Goal: Task Accomplishment & Management: Use online tool/utility

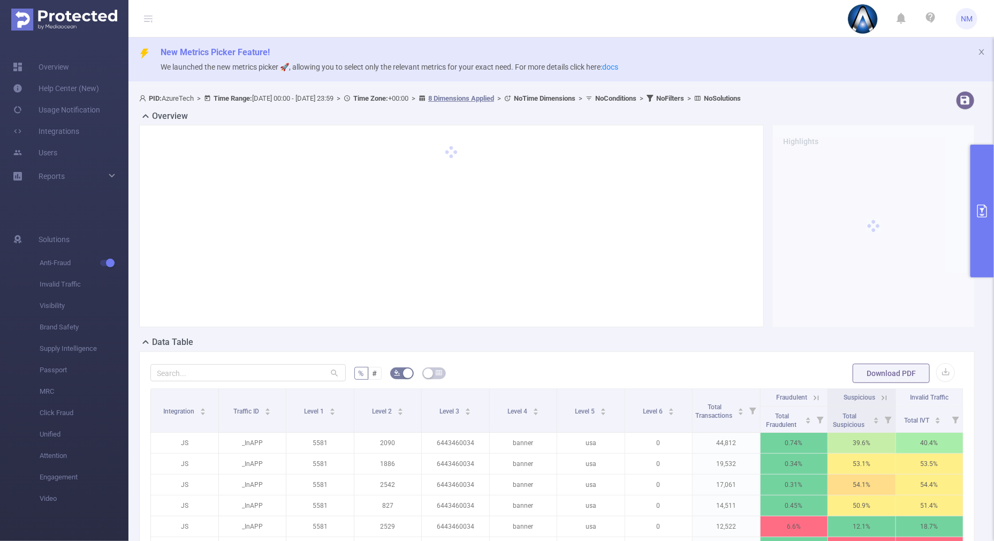
click at [978, 186] on button "primary" at bounding box center [983, 211] width 24 height 133
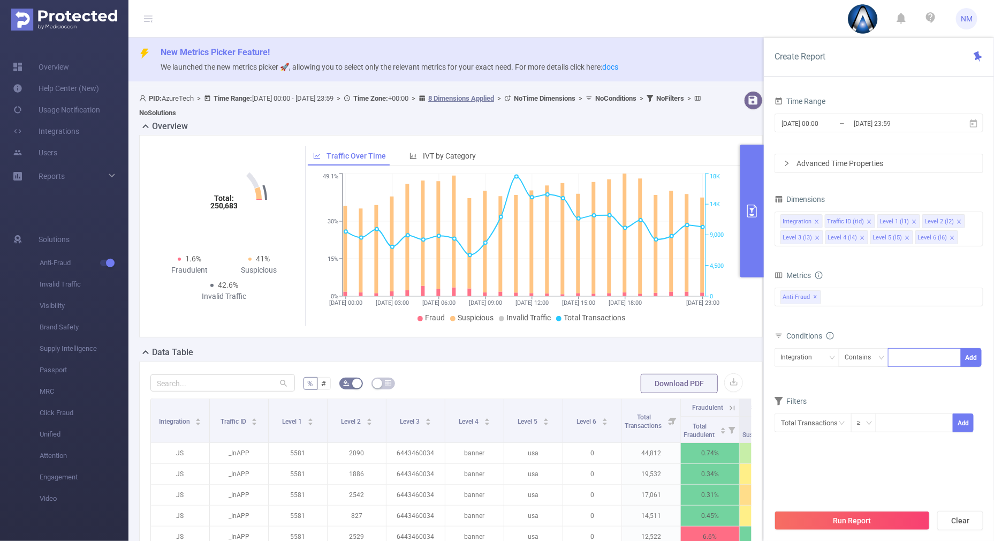
click at [905, 359] on div at bounding box center [925, 358] width 62 height 18
click at [974, 220] on icon "icon: close-circle" at bounding box center [974, 220] width 6 height 6
click at [913, 218] on div "Integration Traffic ID (tid) Level 1 (l1) Level 2 (l2) Level 3 (l3) Level 4 (l4…" at bounding box center [879, 221] width 197 height 18
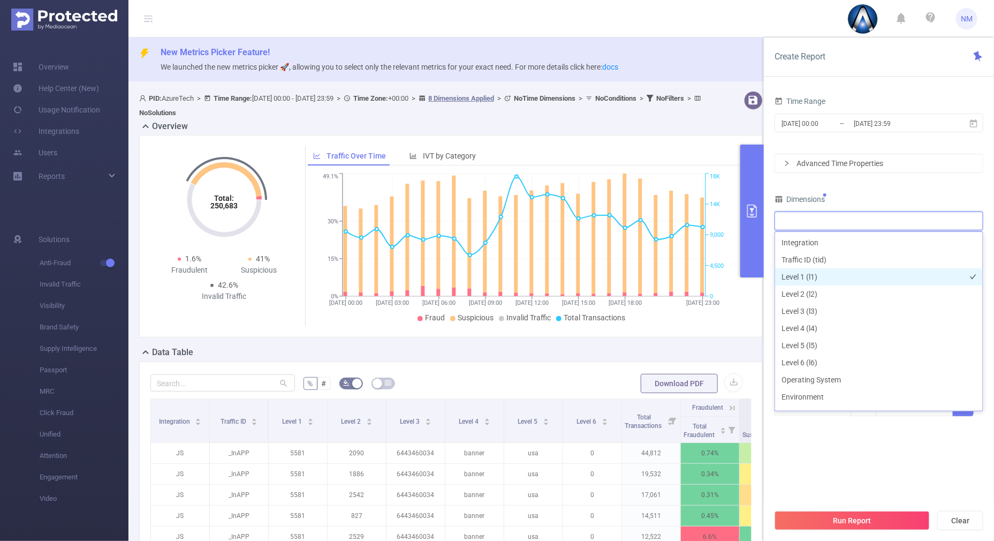
click at [812, 273] on li "Level 1 (l1)" at bounding box center [879, 276] width 208 height 17
click at [807, 291] on li "Level 2 (l2)" at bounding box center [879, 293] width 208 height 17
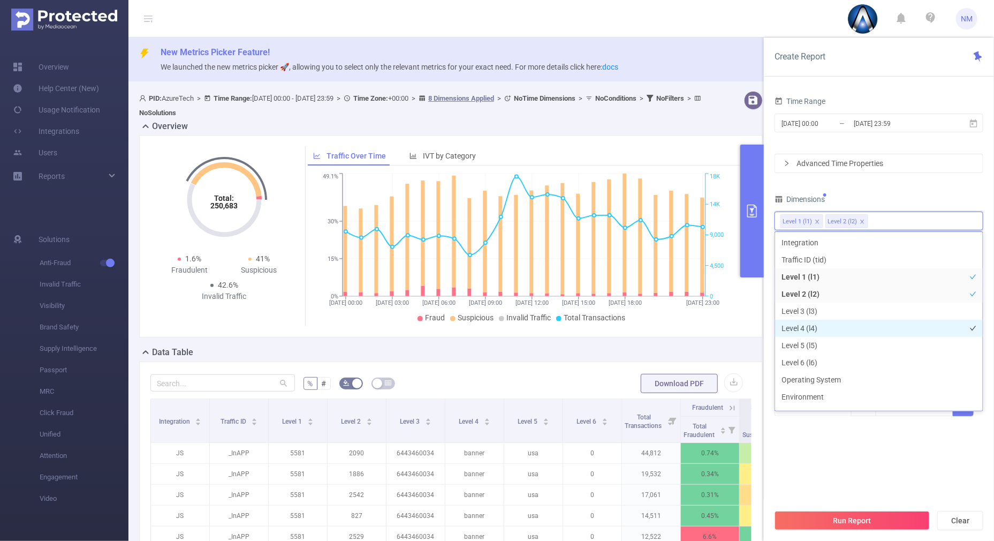
click at [805, 324] on li "Level 4 (l4)" at bounding box center [879, 328] width 208 height 17
click at [896, 194] on div "Dimensions" at bounding box center [879, 201] width 209 height 18
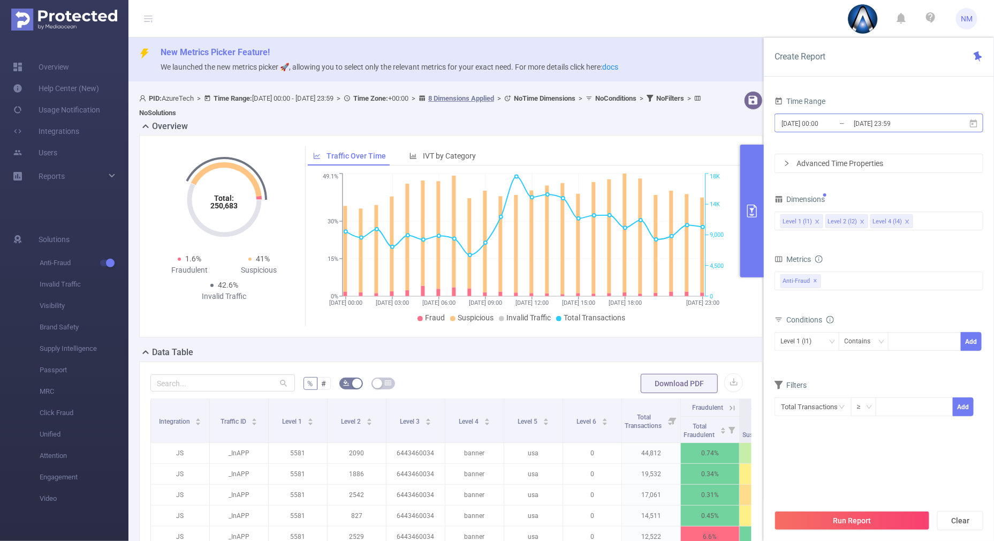
click at [873, 122] on input "[DATE] 23:59" at bounding box center [896, 123] width 87 height 14
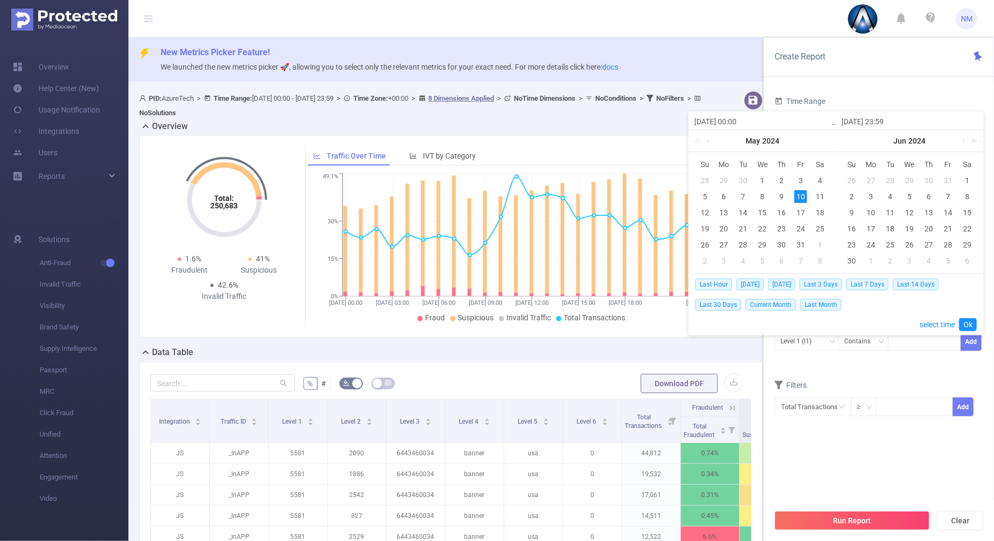
click at [975, 139] on link at bounding box center [973, 140] width 14 height 21
click at [844, 135] on link at bounding box center [847, 140] width 14 height 21
click at [963, 140] on link at bounding box center [963, 140] width 10 height 21
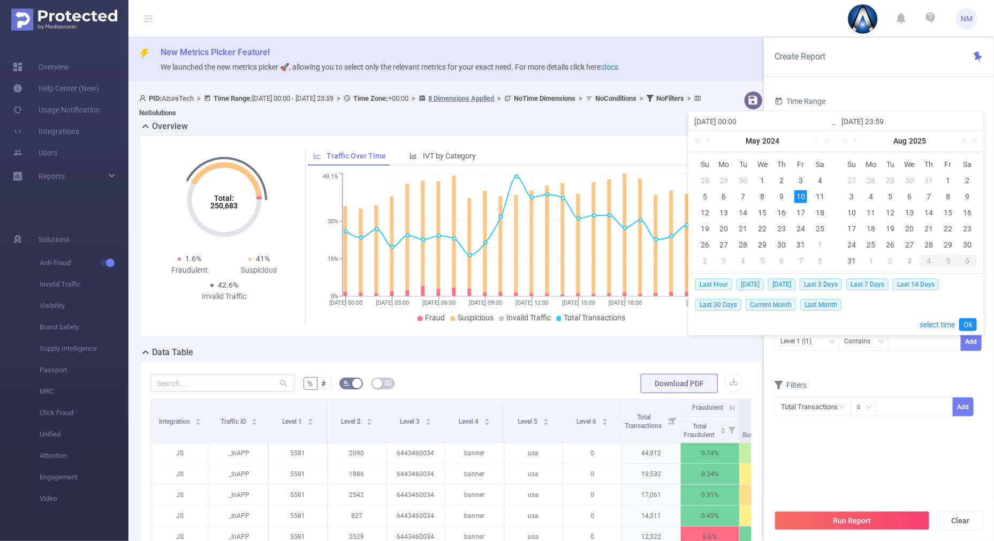
click at [963, 140] on link at bounding box center [963, 140] width 10 height 21
click at [891, 182] on div "2" at bounding box center [891, 180] width 13 height 13
click at [911, 182] on div "3" at bounding box center [909, 180] width 13 height 13
type input "[DATE] 00:00"
type input "[DATE] 23:59"
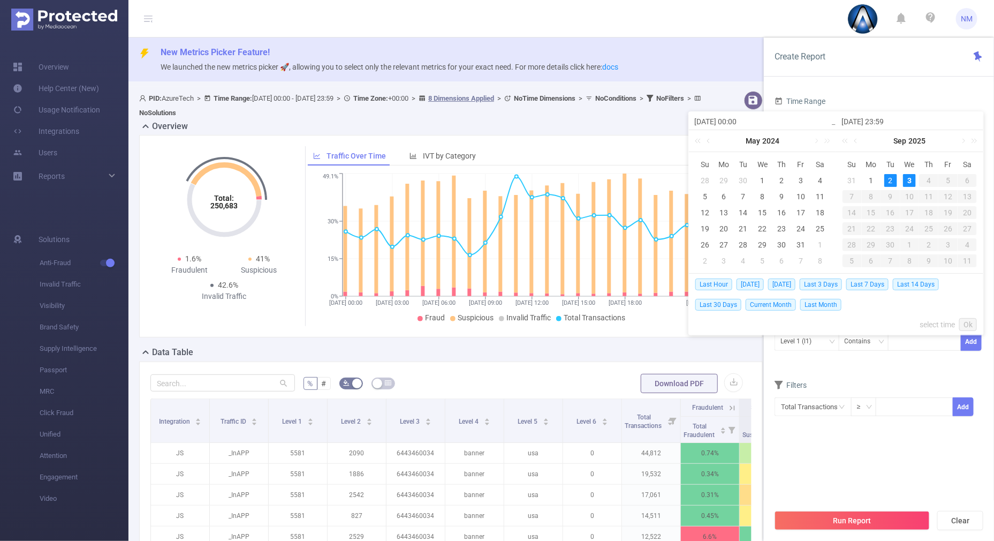
type input "[DATE] 00:00"
type input "[DATE] 23:59"
click at [969, 323] on link "Ok" at bounding box center [968, 324] width 18 height 13
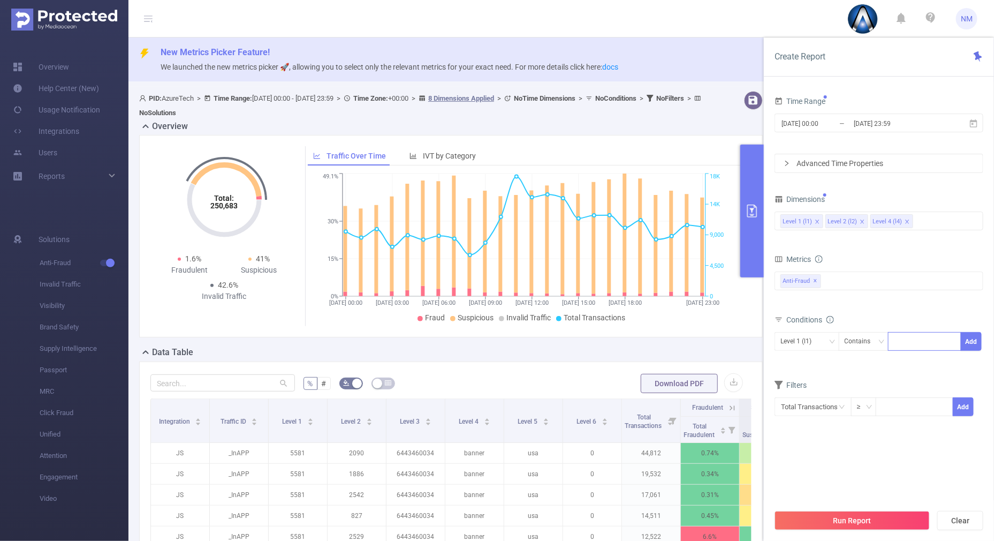
click at [913, 335] on div at bounding box center [925, 341] width 62 height 18
type input "22054"
click at [970, 340] on button "Add" at bounding box center [971, 341] width 21 height 19
click at [832, 336] on div "Level 2 (l2)" at bounding box center [807, 341] width 53 height 18
click at [795, 360] on li "Level 1 (l1)" at bounding box center [807, 362] width 65 height 17
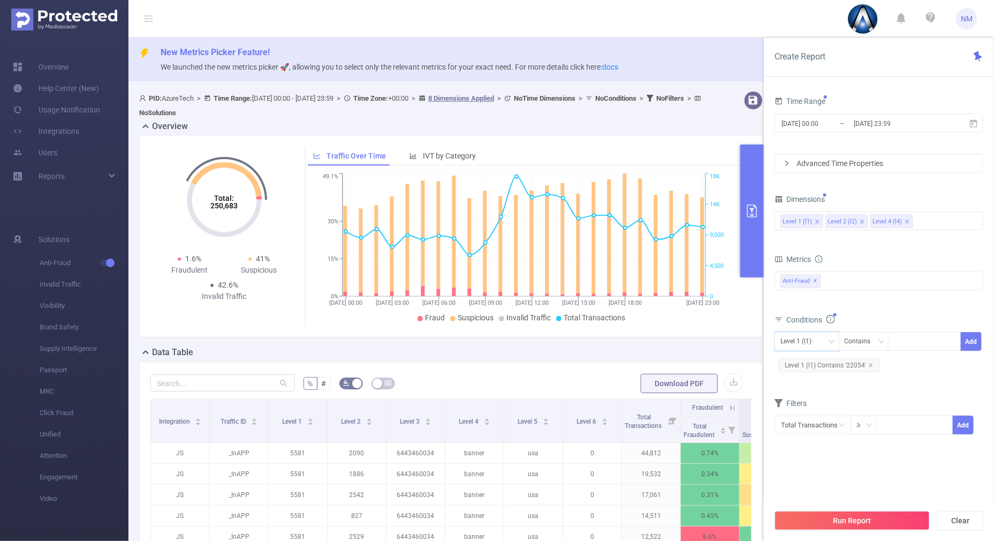
click at [865, 310] on div "Metrics Total Fraudulent Bot/Virus Hostile Tools Tunneled Traffic Non Malicious…" at bounding box center [879, 282] width 209 height 60
click at [825, 522] on button "Run Report" at bounding box center [852, 520] width 155 height 19
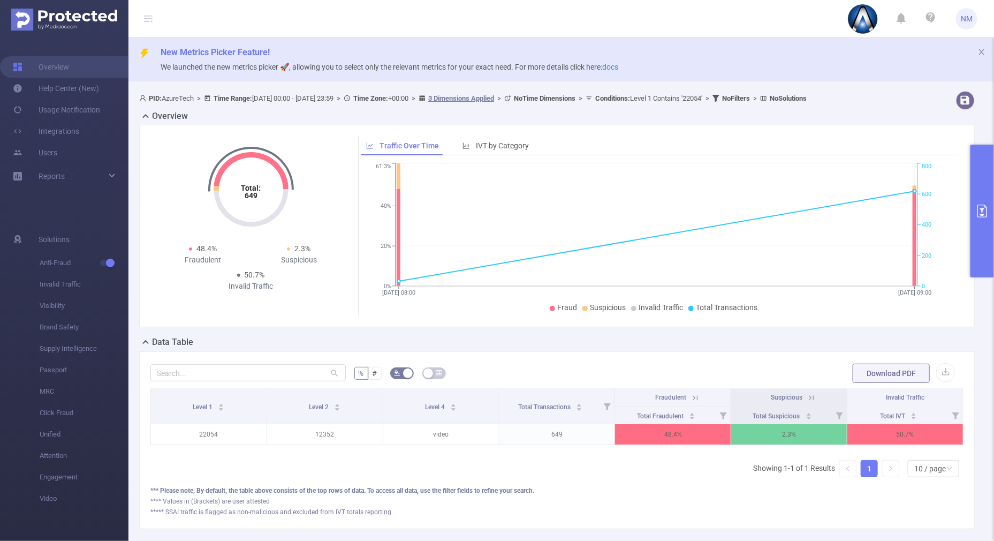
click at [977, 255] on button "primary" at bounding box center [983, 211] width 24 height 133
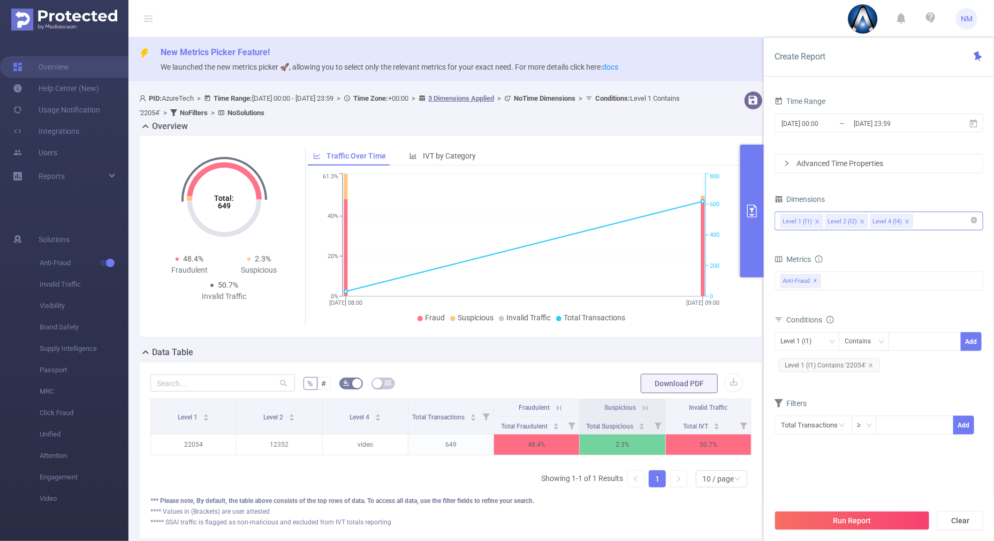
click at [860, 221] on icon "icon: close" at bounding box center [862, 221] width 5 height 5
click at [921, 216] on div "Level 1 (l1) Level 4 (l4)" at bounding box center [879, 221] width 197 height 18
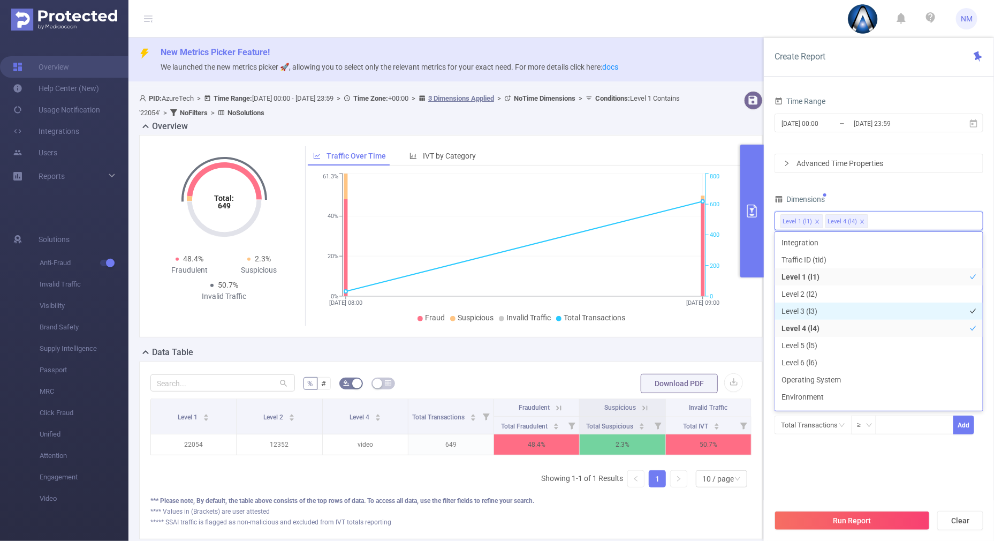
click at [813, 309] on li "Level 3 (l3)" at bounding box center [879, 311] width 208 height 17
click at [873, 182] on div "Time Range [DATE] 00:00 _ [DATE] 23:59 Advanced Time Properties Dimensions Leve…" at bounding box center [879, 271] width 209 height 354
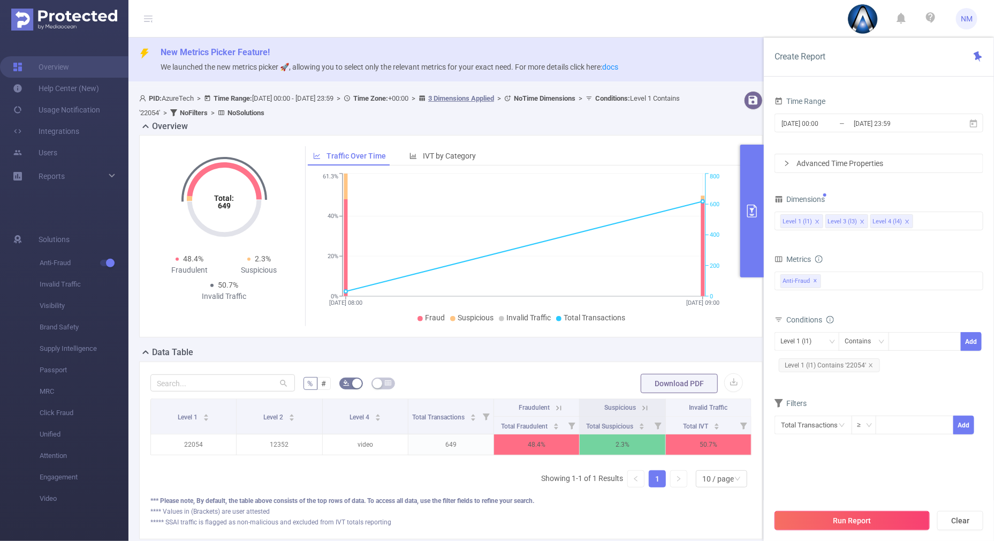
click at [830, 520] on button "Run Report" at bounding box center [852, 520] width 155 height 19
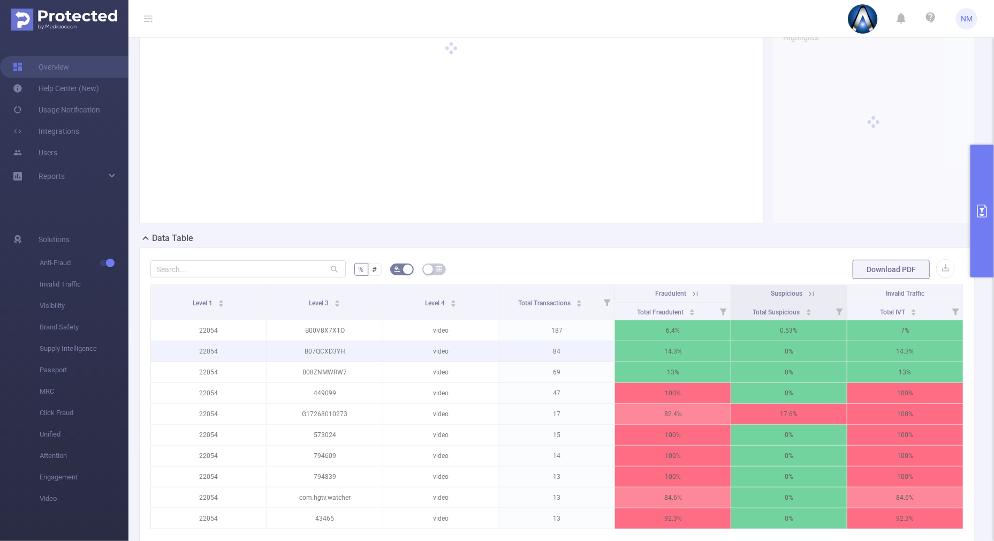
scroll to position [133, 0]
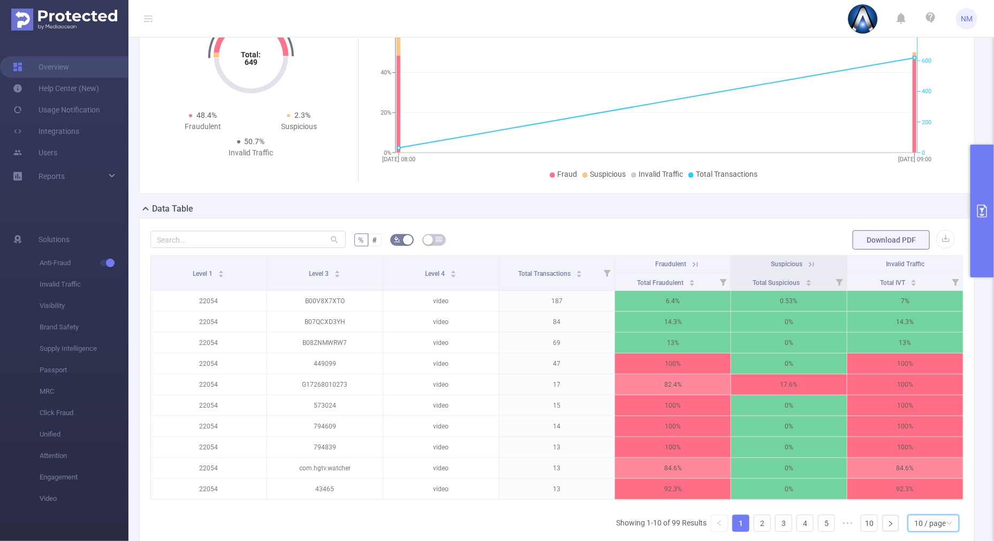
click at [927, 531] on div "10 / page" at bounding box center [931, 523] width 32 height 16
click at [910, 480] on li "30 / page" at bounding box center [923, 478] width 51 height 17
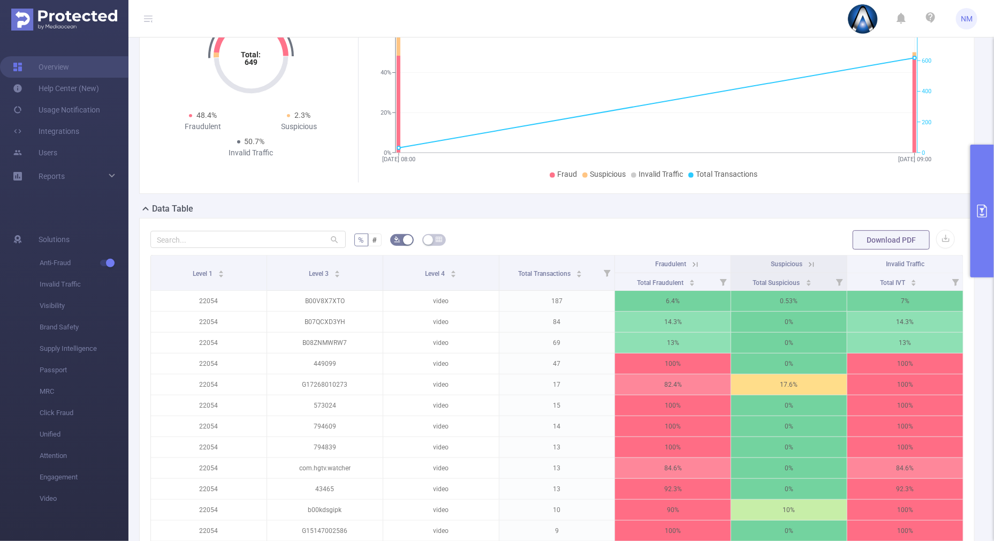
click at [691, 260] on icon at bounding box center [696, 265] width 10 height 10
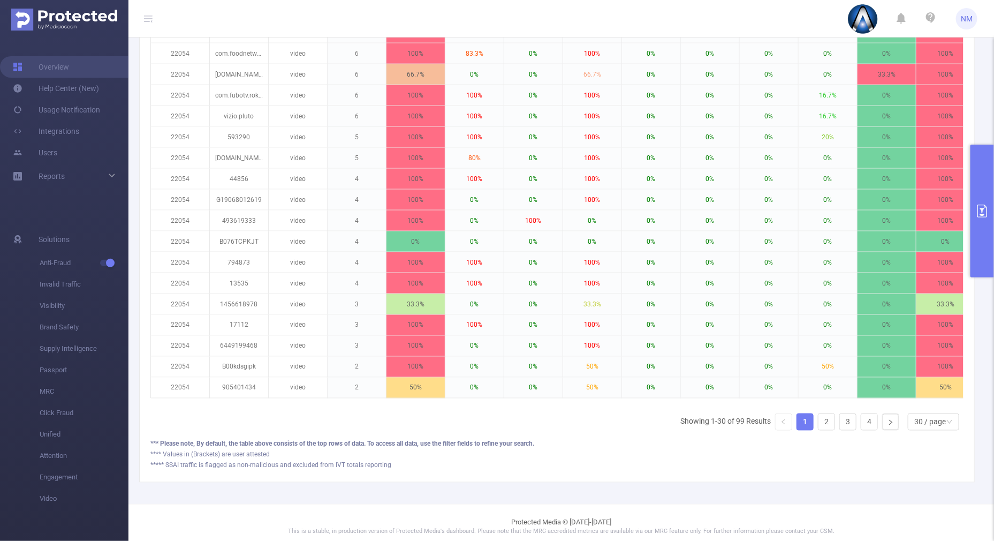
scroll to position [0, 24]
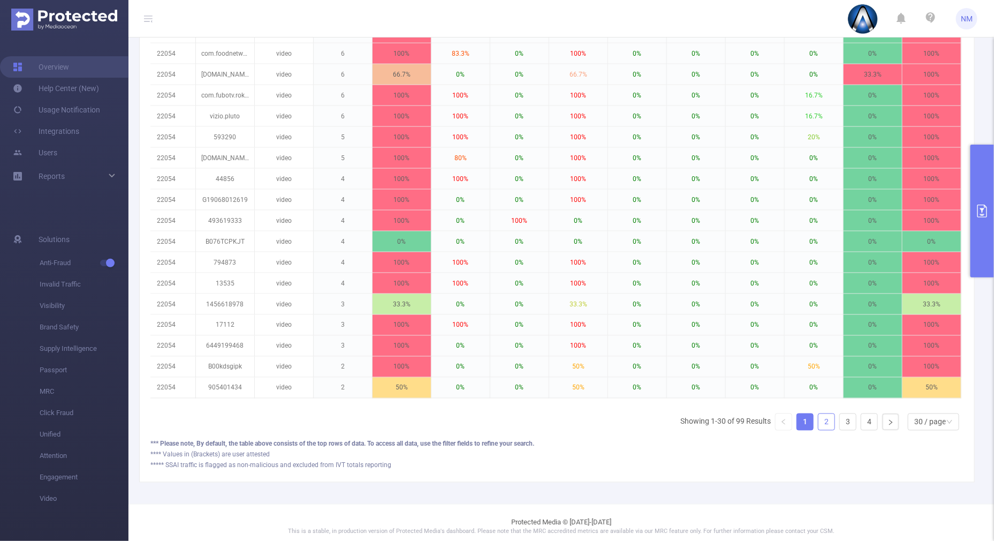
click at [819, 430] on link "2" at bounding box center [827, 422] width 16 height 16
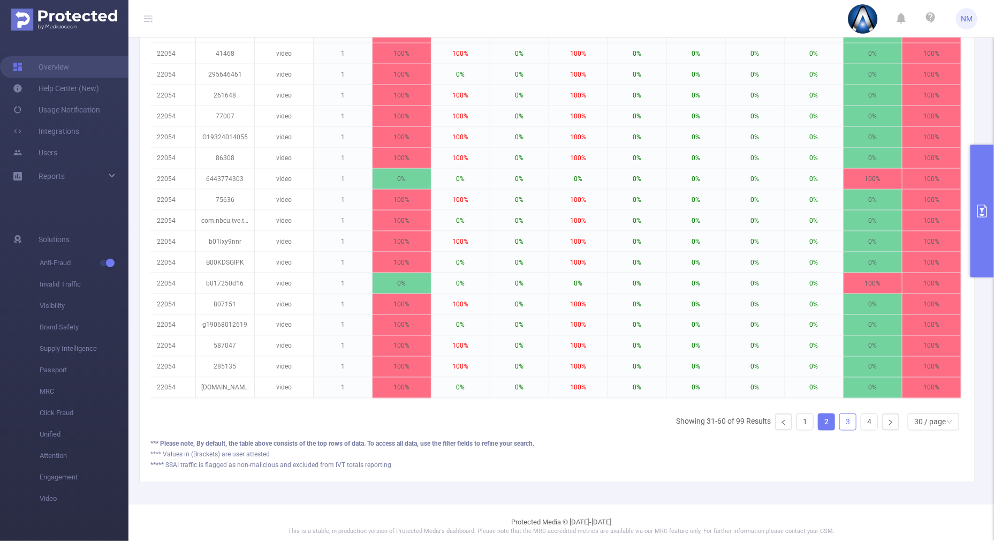
click at [840, 428] on link "3" at bounding box center [848, 422] width 16 height 16
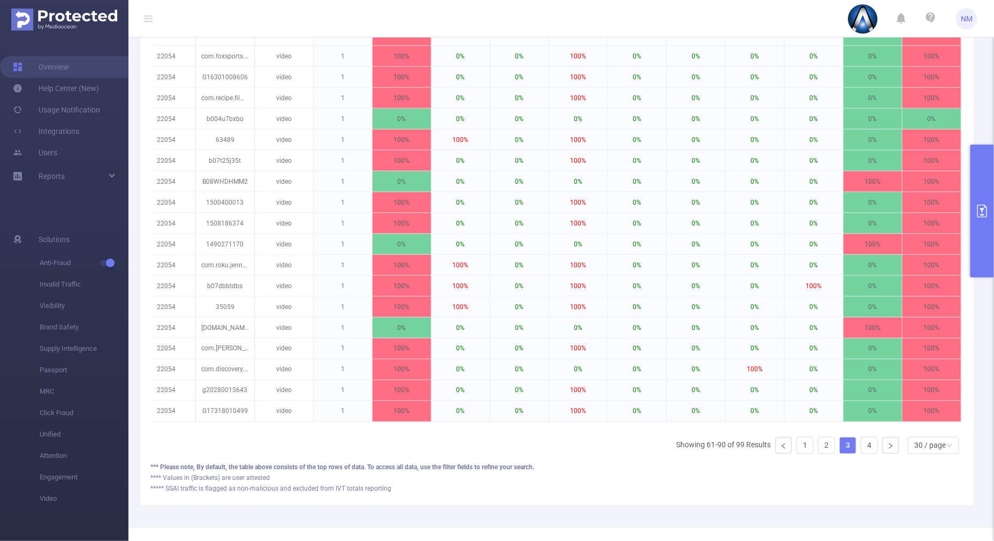
scroll to position [684, 0]
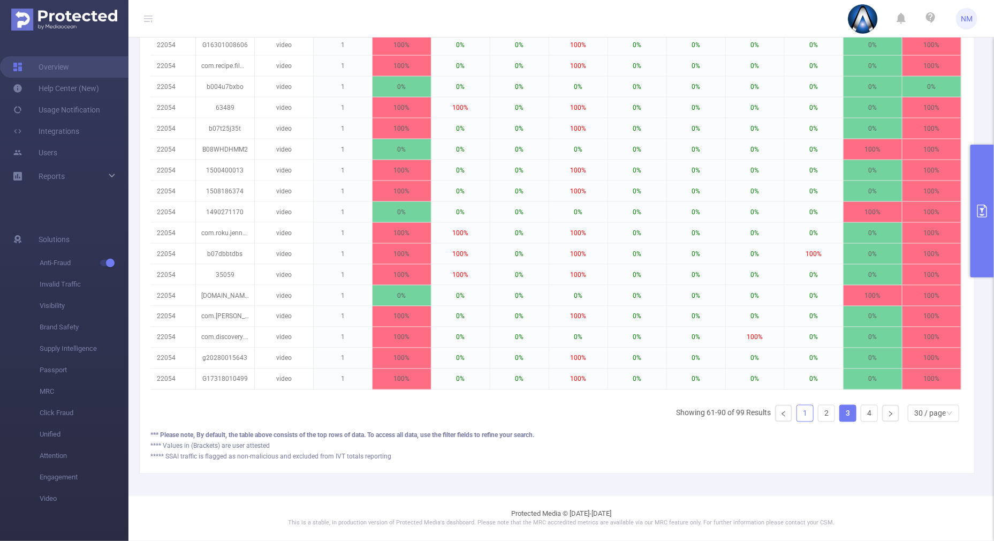
click at [798, 415] on link "1" at bounding box center [805, 413] width 16 height 16
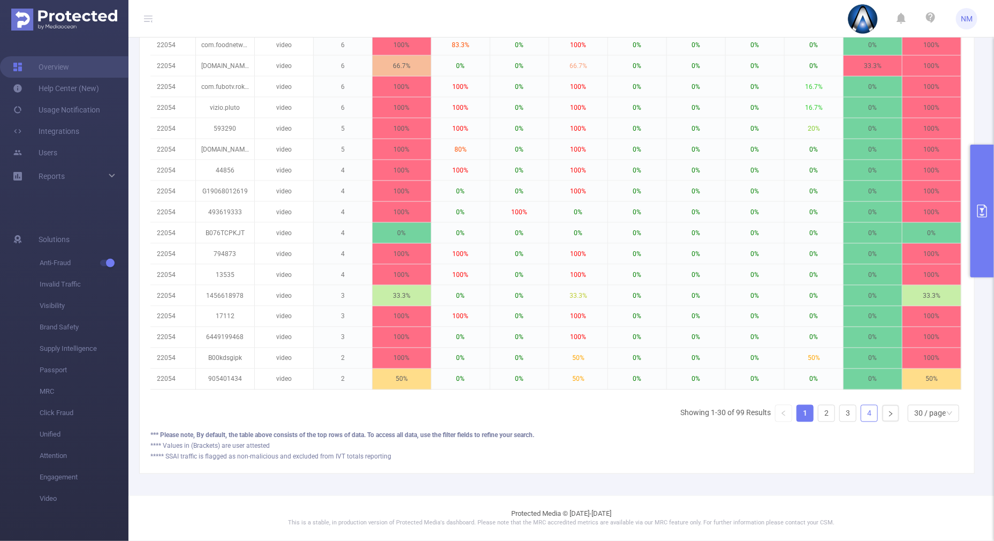
click at [861, 410] on link "4" at bounding box center [869, 413] width 16 height 16
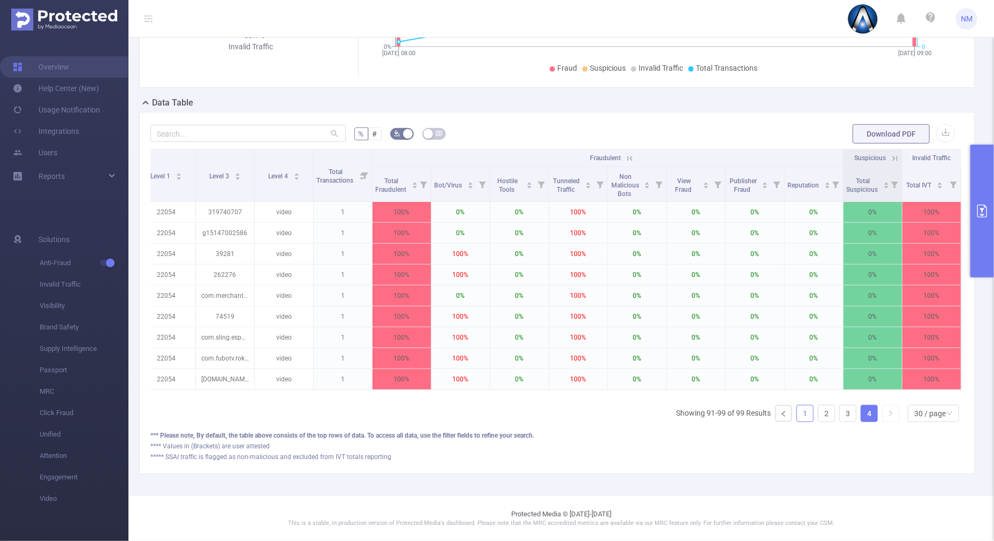
click at [797, 411] on link "1" at bounding box center [805, 413] width 16 height 16
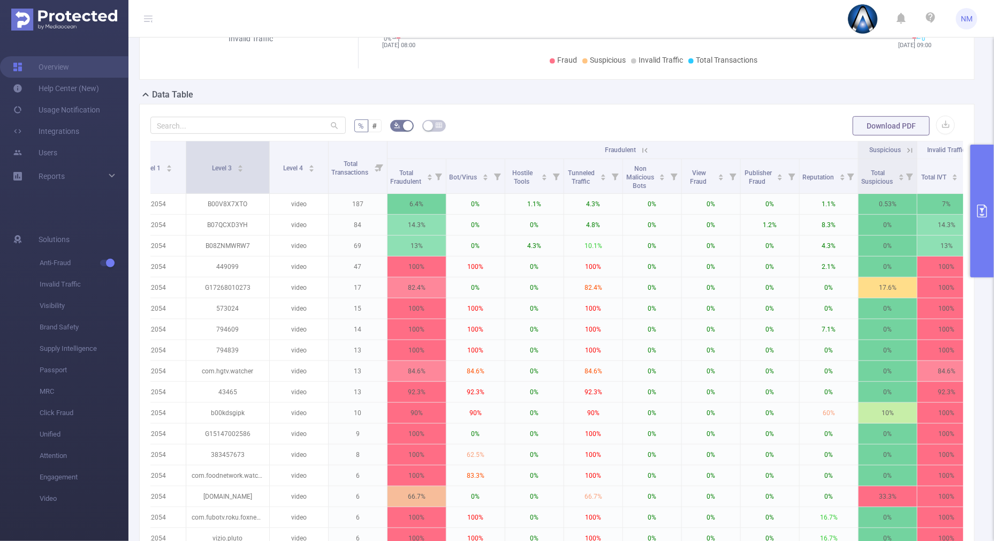
drag, startPoint x: 243, startPoint y: 158, endPoint x: 268, endPoint y: 156, distance: 24.8
click at [268, 156] on span at bounding box center [269, 167] width 5 height 52
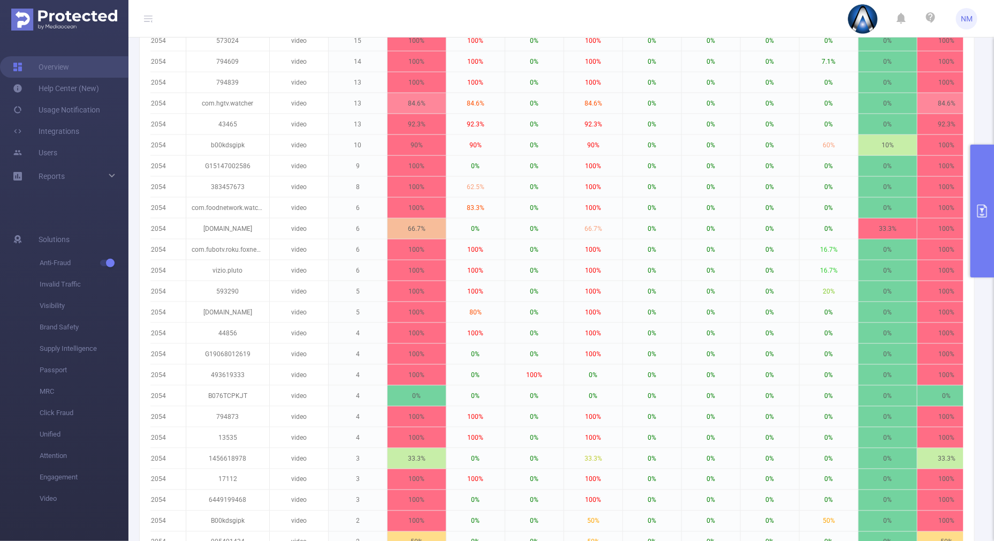
scroll to position [684, 0]
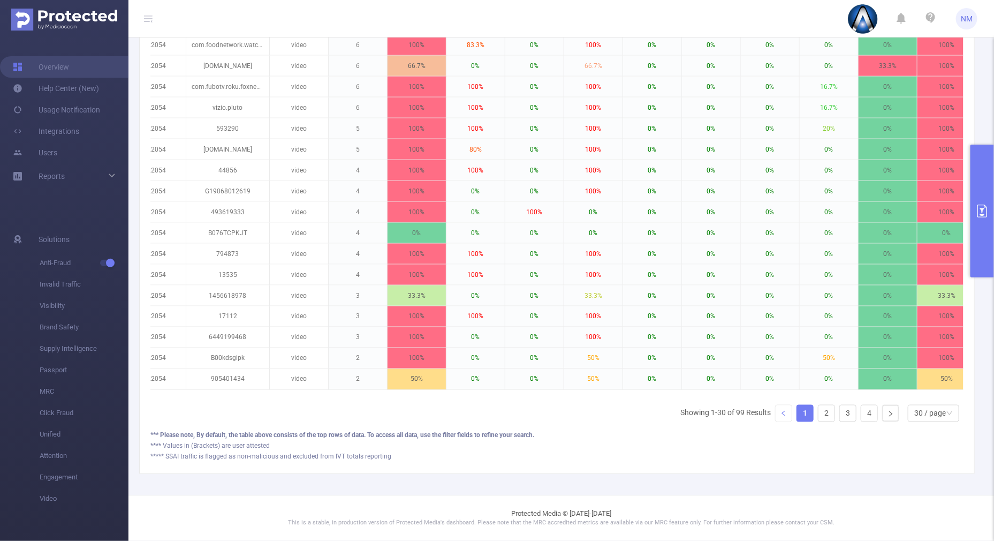
click at [781, 412] on link at bounding box center [784, 413] width 16 height 16
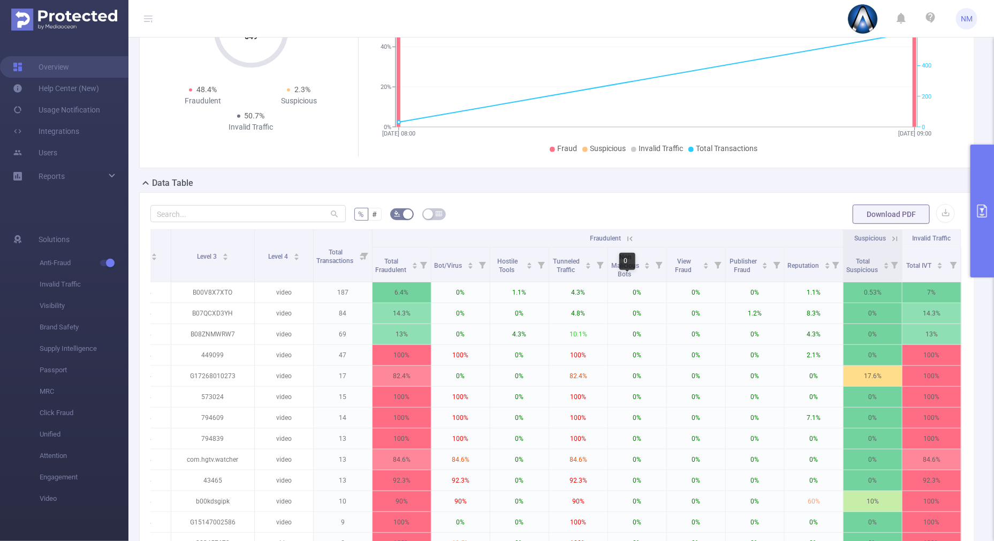
scroll to position [82, 0]
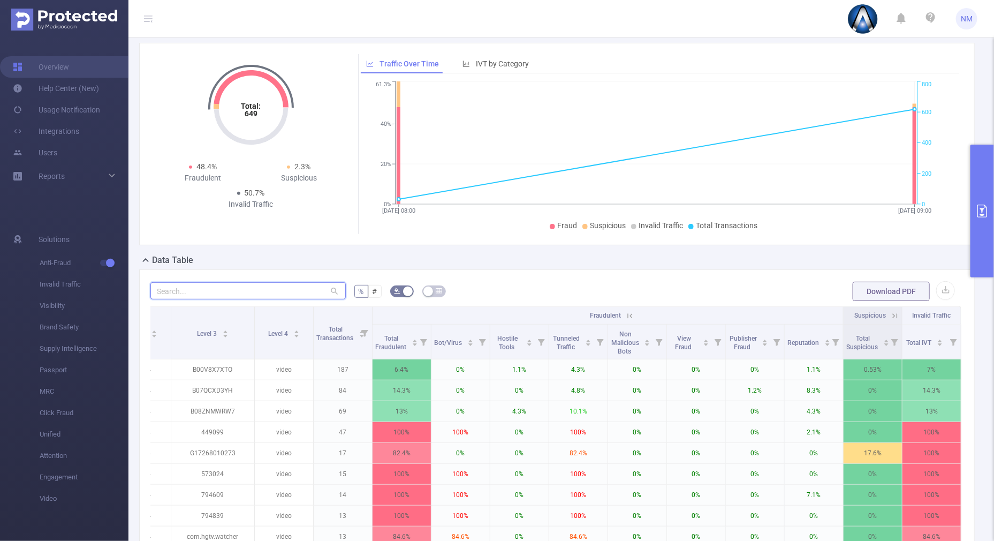
click at [198, 286] on input "text" at bounding box center [247, 290] width 195 height 17
paste input "g17268010273"
type input "g17268010273"
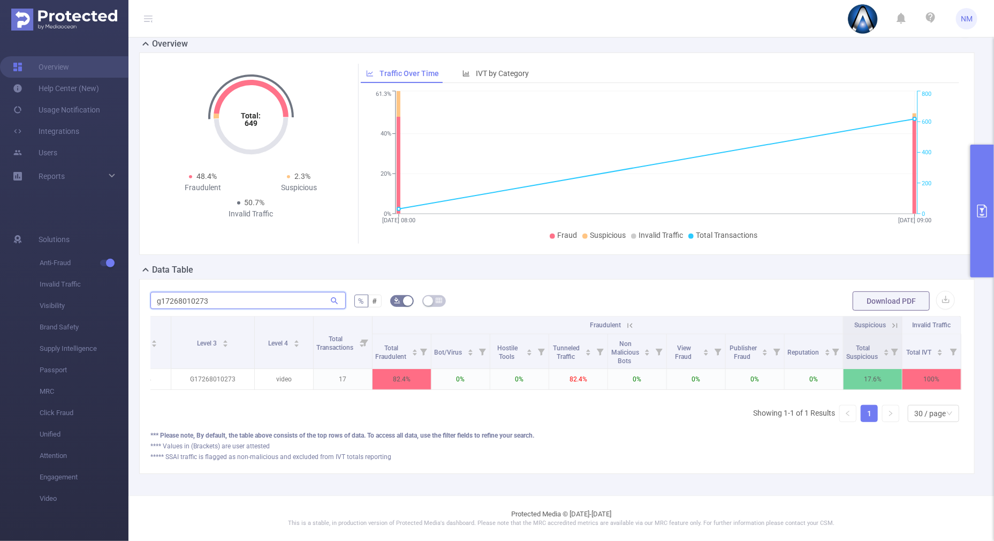
scroll to position [81, 0]
drag, startPoint x: 238, startPoint y: 294, endPoint x: 107, endPoint y: 285, distance: 130.9
click at [107, 285] on section "Overview Help Center (New) Usage Notification Integrations Users Reports Soluti…" at bounding box center [497, 270] width 994 height 541
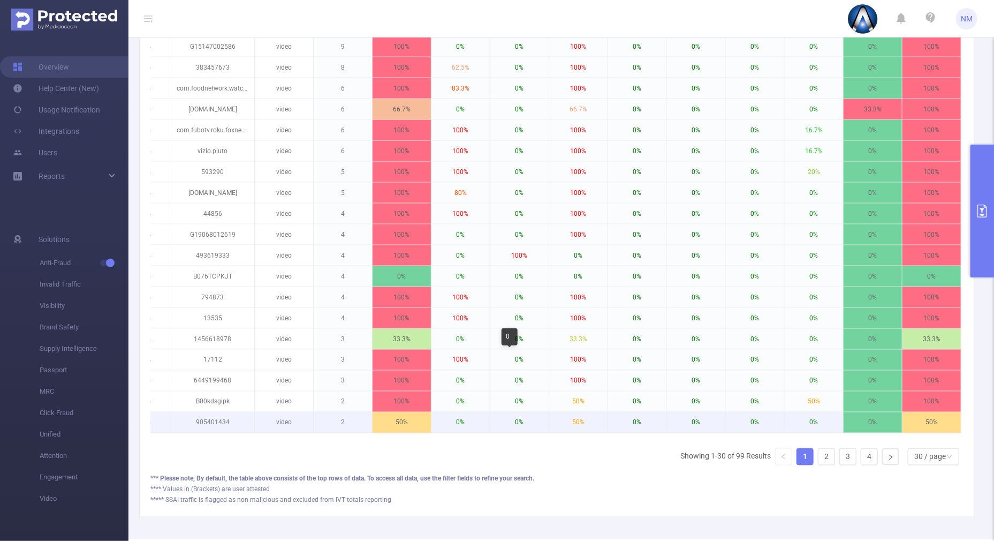
scroll to position [684, 0]
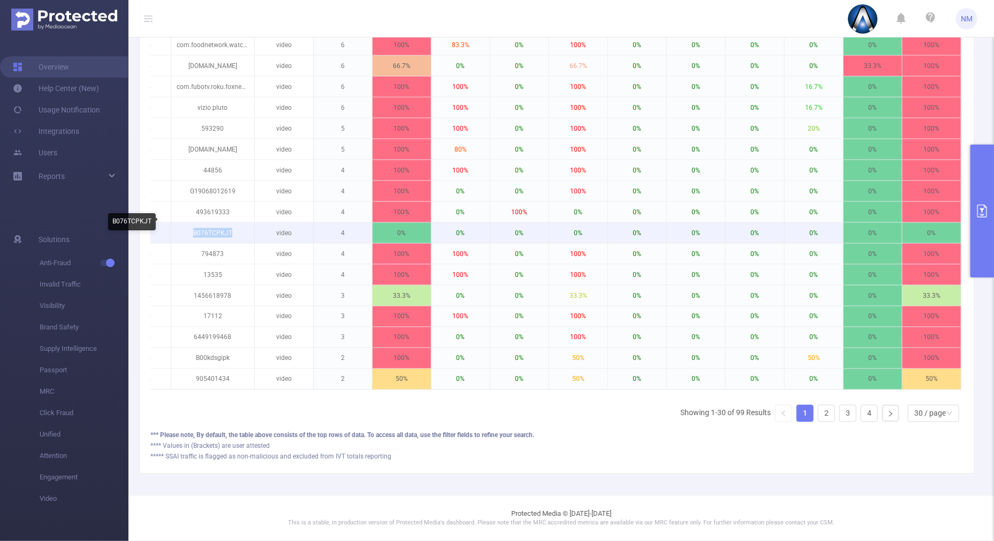
drag, startPoint x: 225, startPoint y: 220, endPoint x: 181, endPoint y: 224, distance: 44.1
click at [181, 224] on p "B076TCPKJT" at bounding box center [212, 233] width 83 height 20
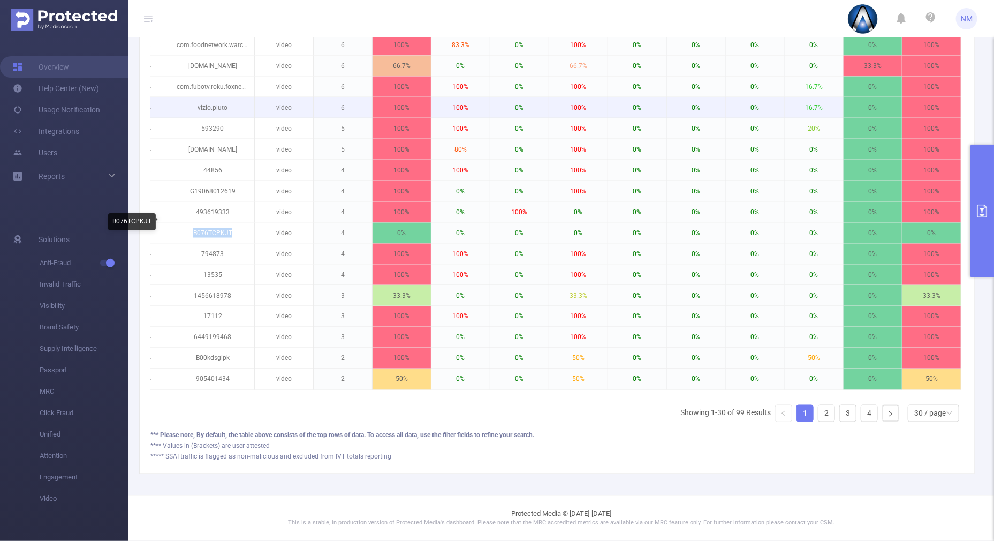
copy p "B076TCPKJT"
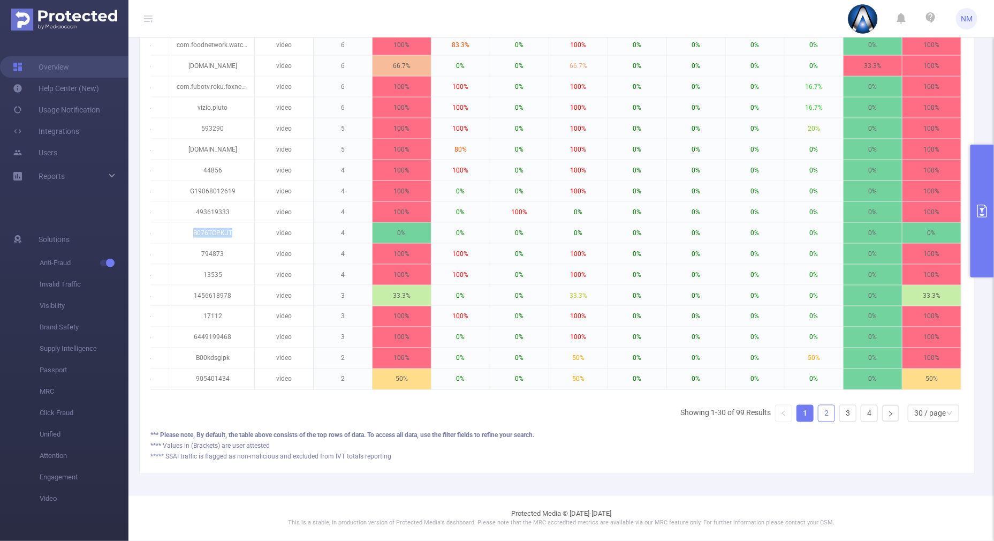
click at [819, 411] on link "2" at bounding box center [827, 413] width 16 height 16
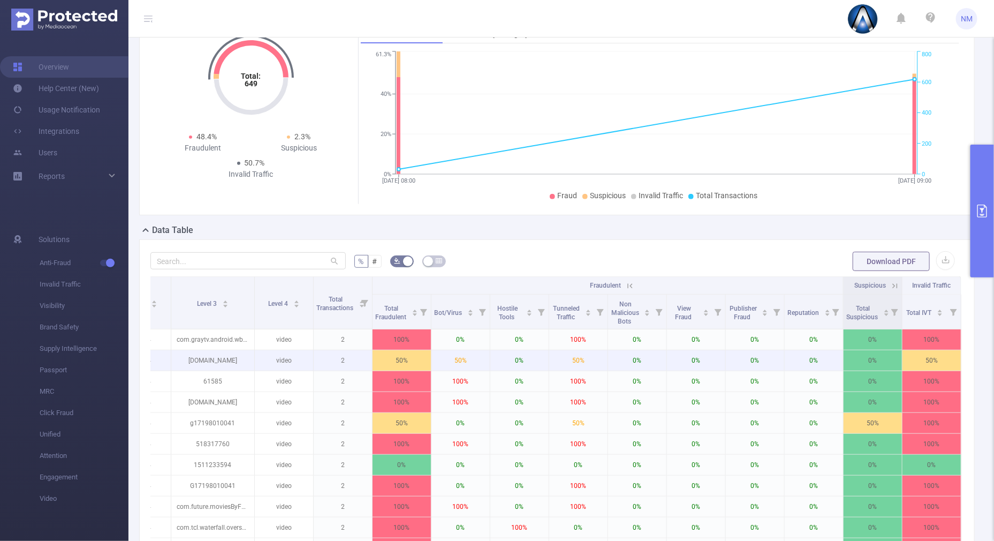
scroll to position [149, 0]
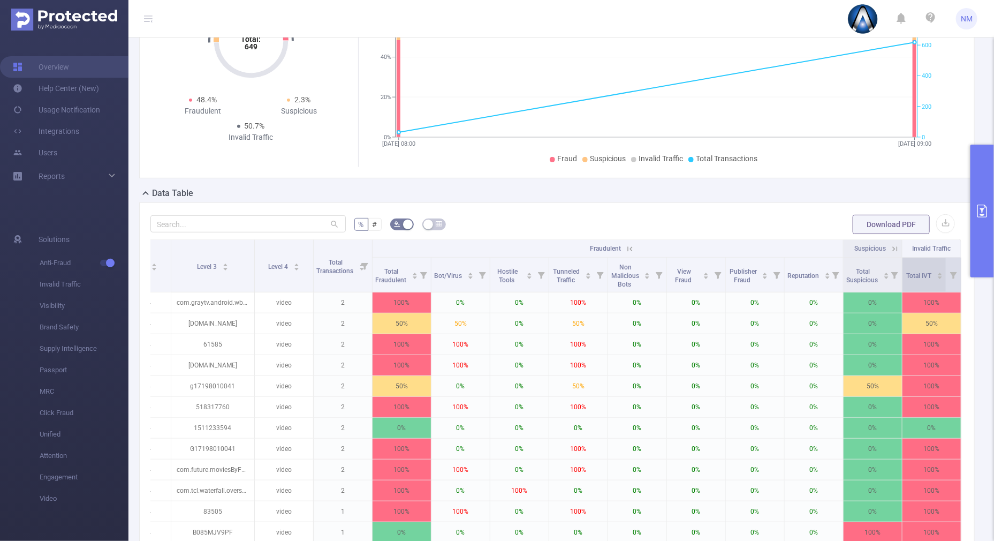
click at [938, 271] on icon "icon: caret-up" at bounding box center [941, 274] width 6 height 6
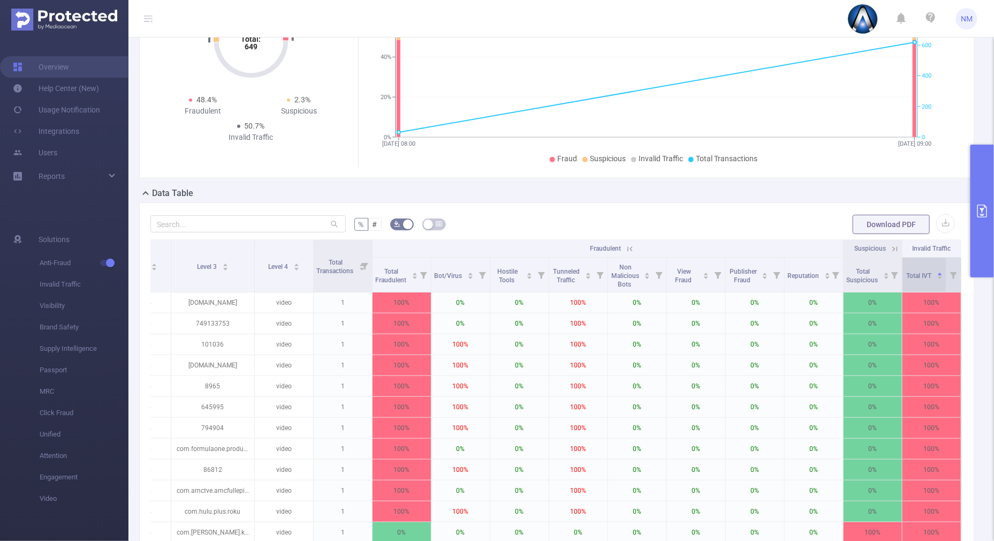
click at [939, 277] on icon "icon: caret-down" at bounding box center [941, 278] width 4 height 3
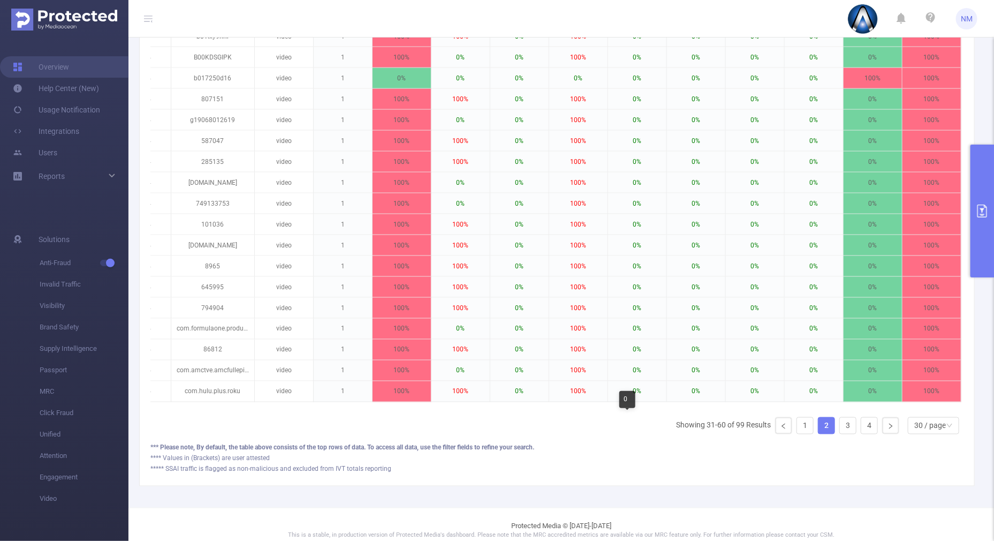
scroll to position [684, 0]
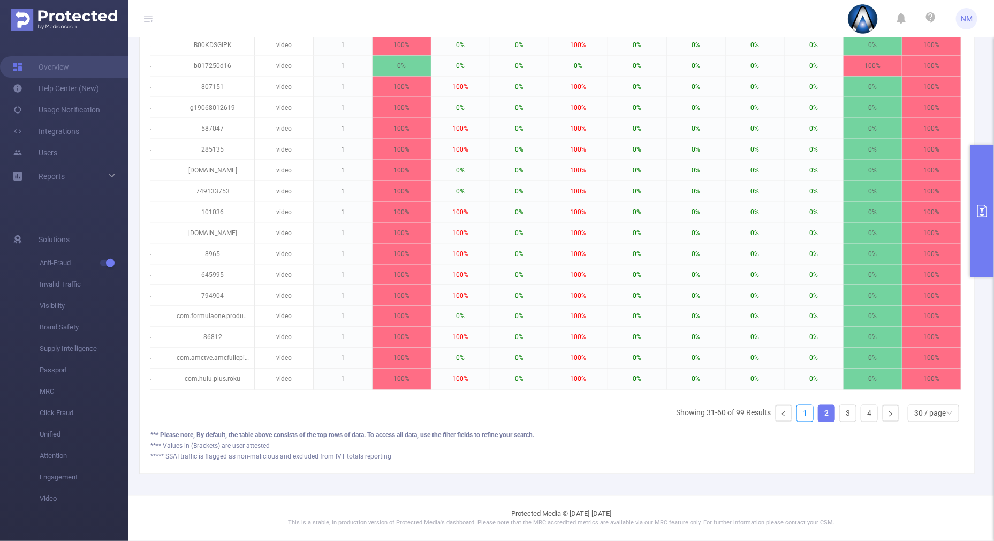
click at [797, 413] on link "1" at bounding box center [805, 413] width 16 height 16
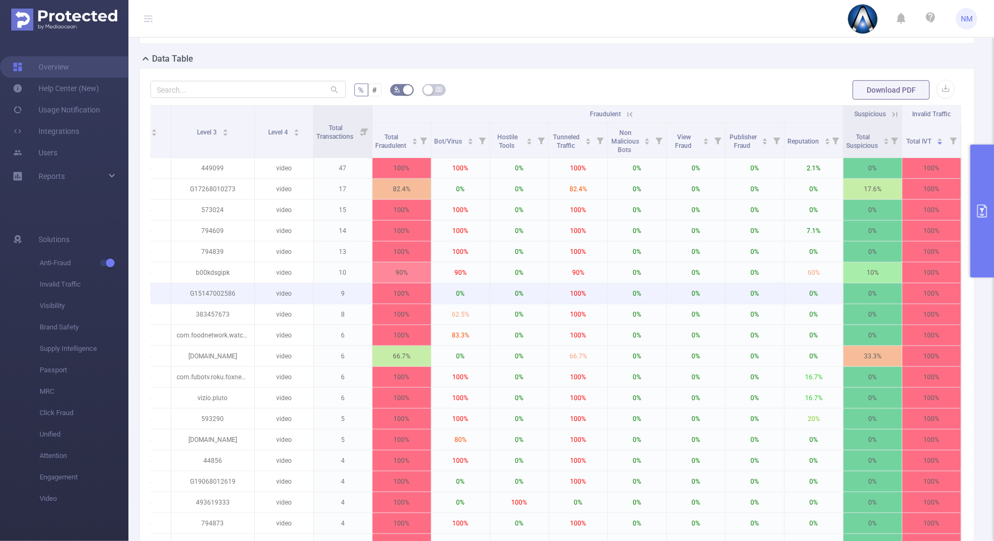
scroll to position [216, 0]
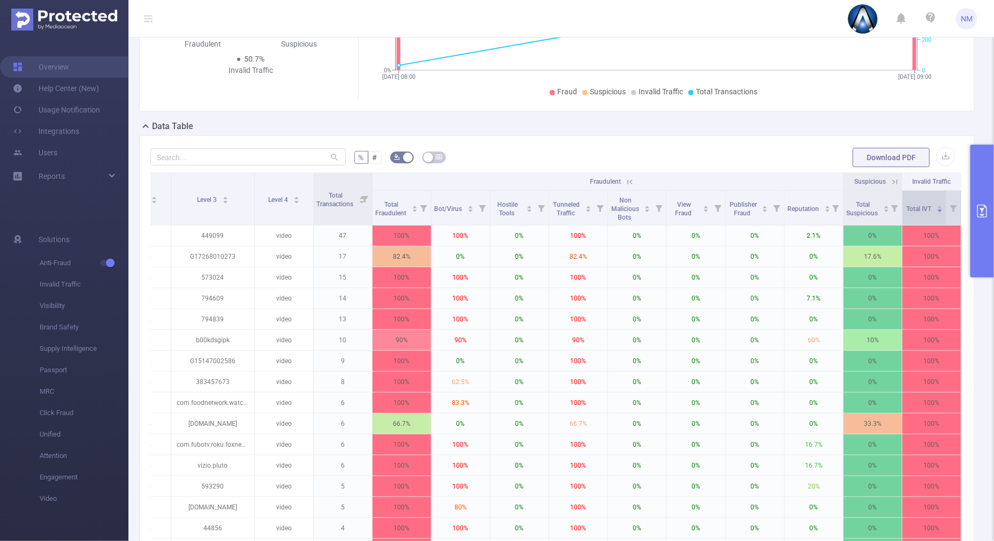
click at [938, 204] on icon "icon: caret-up" at bounding box center [941, 207] width 6 height 6
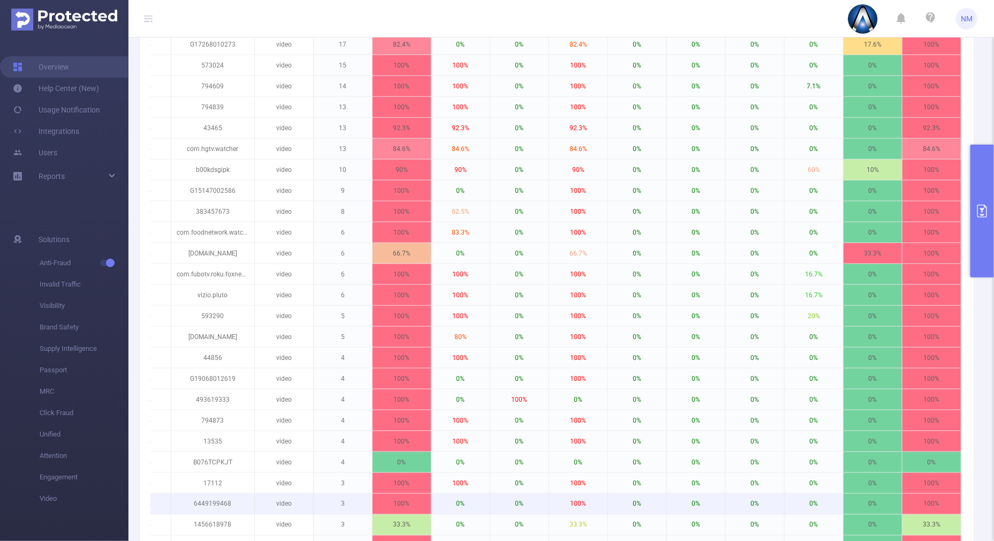
scroll to position [617, 0]
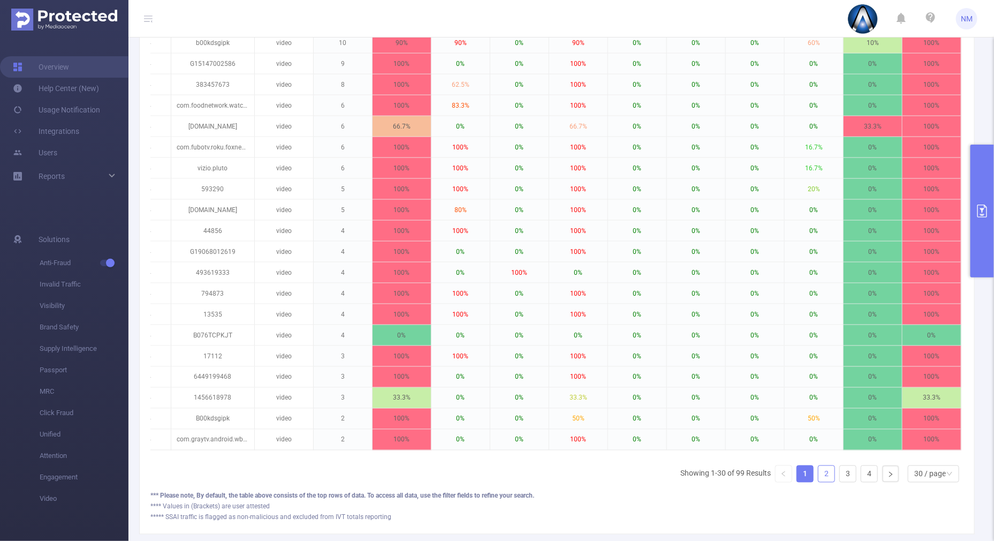
click at [819, 482] on link "2" at bounding box center [827, 474] width 16 height 16
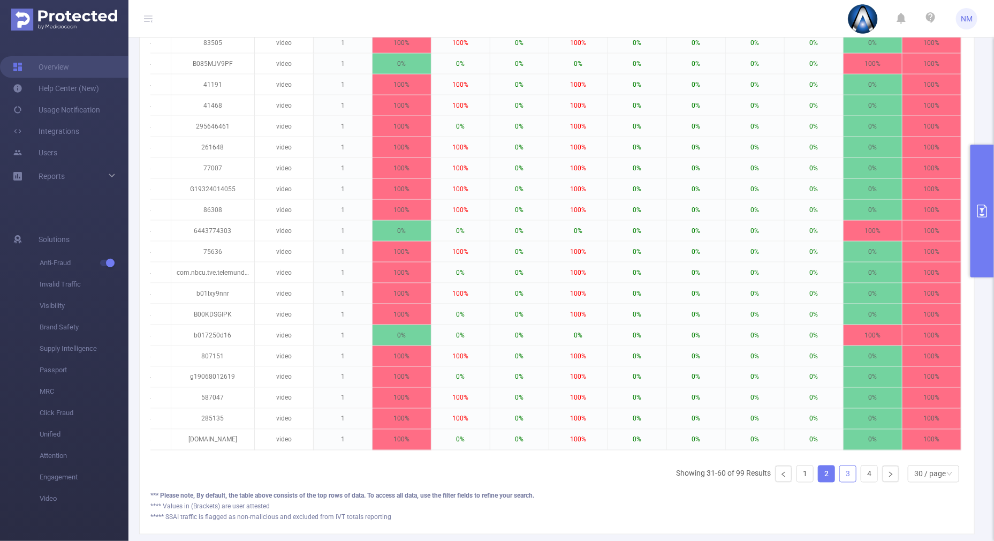
click at [846, 482] on li "3" at bounding box center [848, 473] width 17 height 17
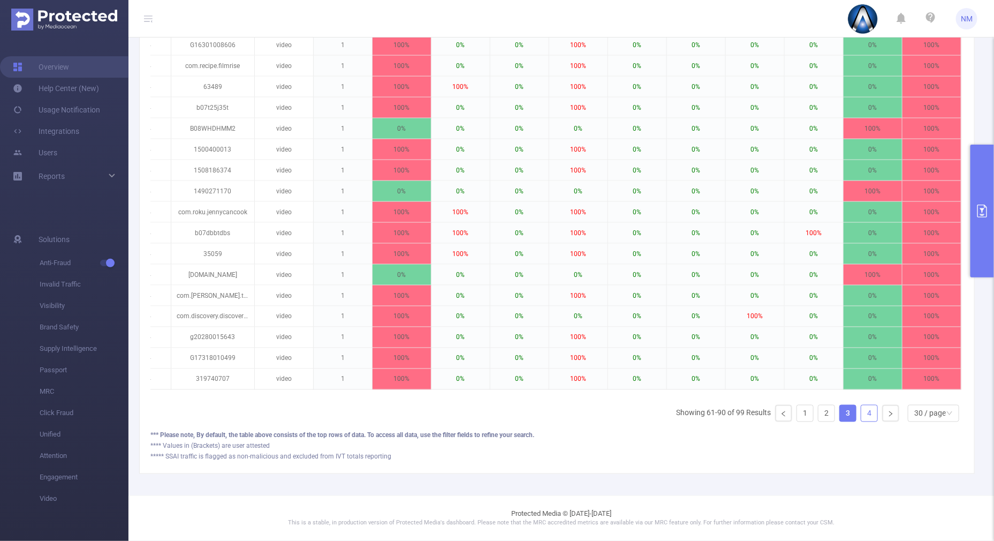
click at [862, 417] on link "4" at bounding box center [869, 413] width 16 height 16
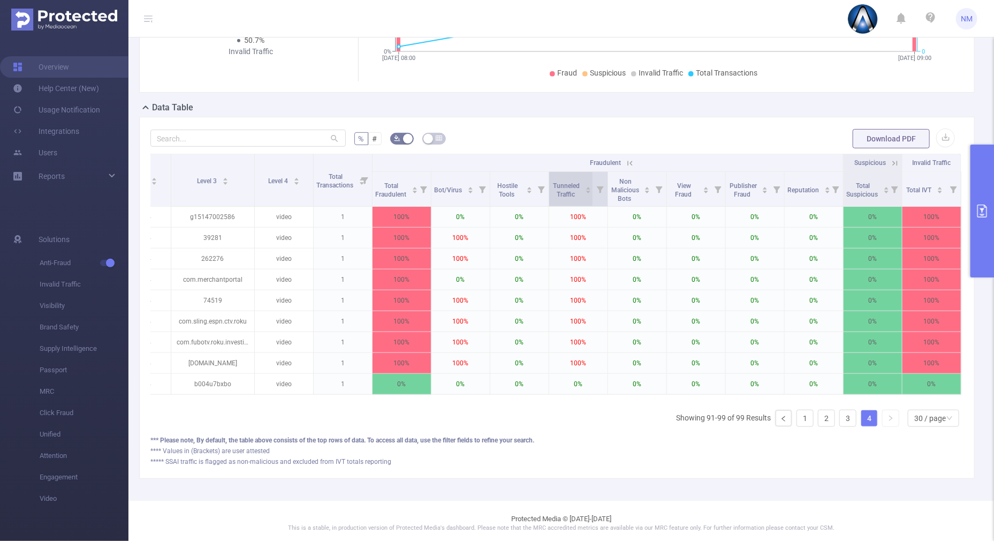
scroll to position [247, 0]
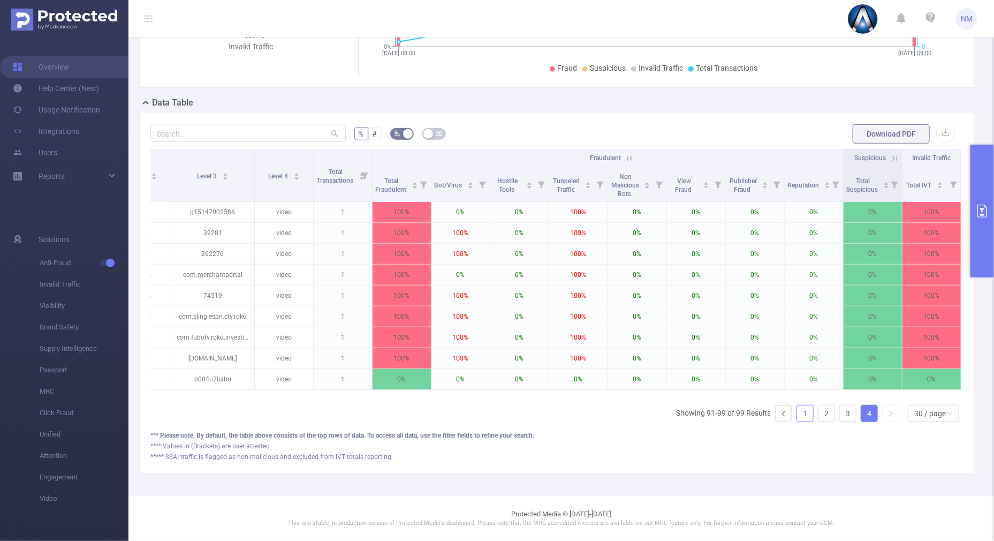
click at [798, 414] on link "1" at bounding box center [805, 413] width 16 height 16
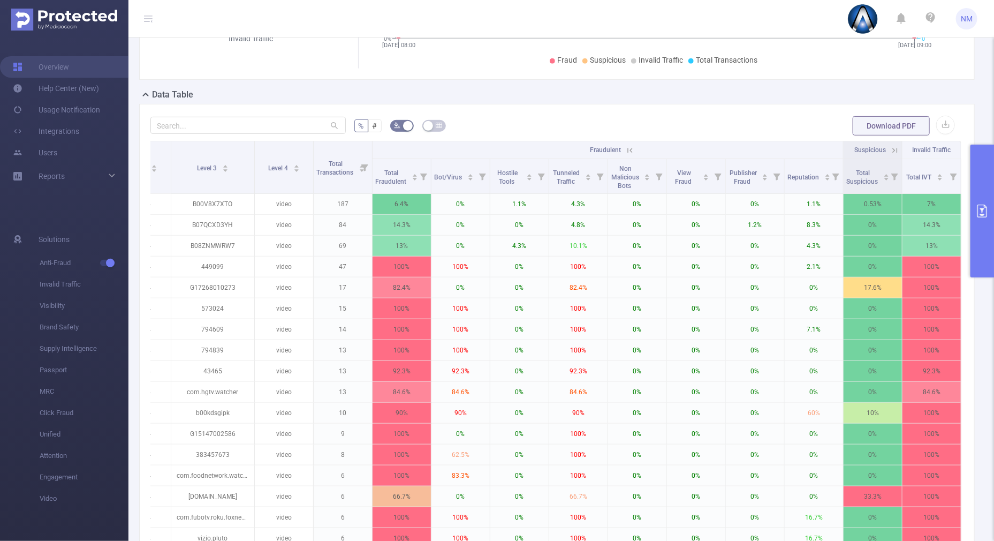
click at [983, 249] on button "primary" at bounding box center [983, 211] width 24 height 133
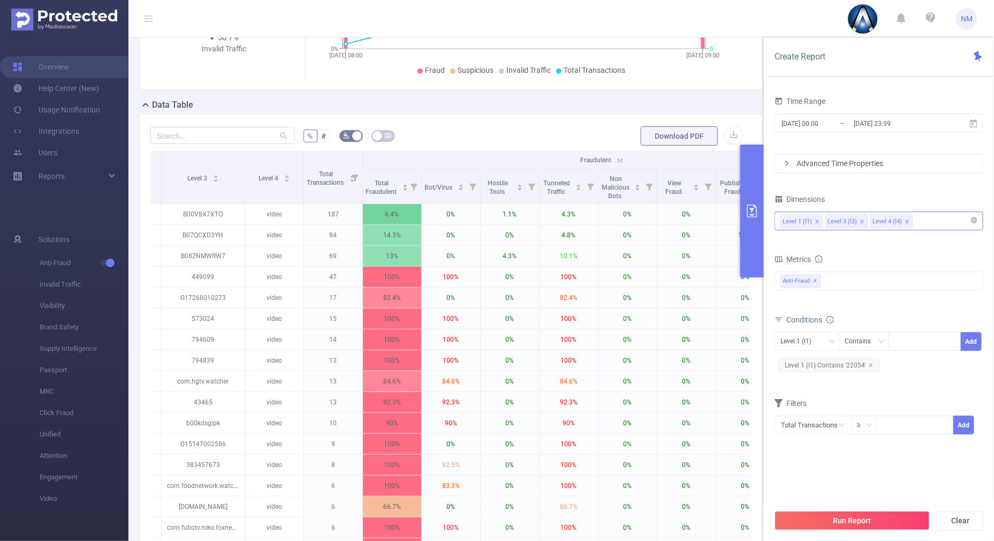
click at [934, 223] on div "Level 1 (l1) Level 3 (l3) Level 4 (l4)" at bounding box center [879, 221] width 197 height 18
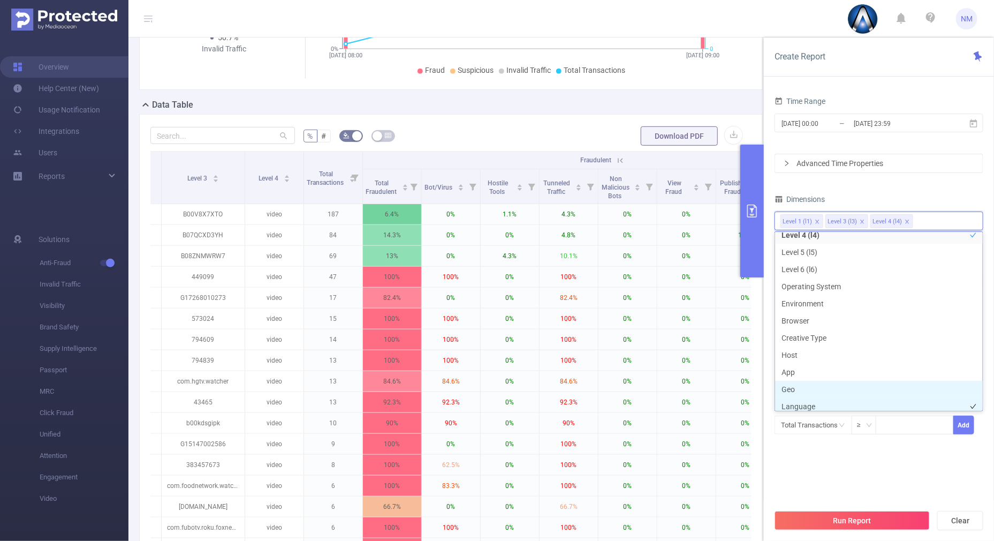
scroll to position [133, 0]
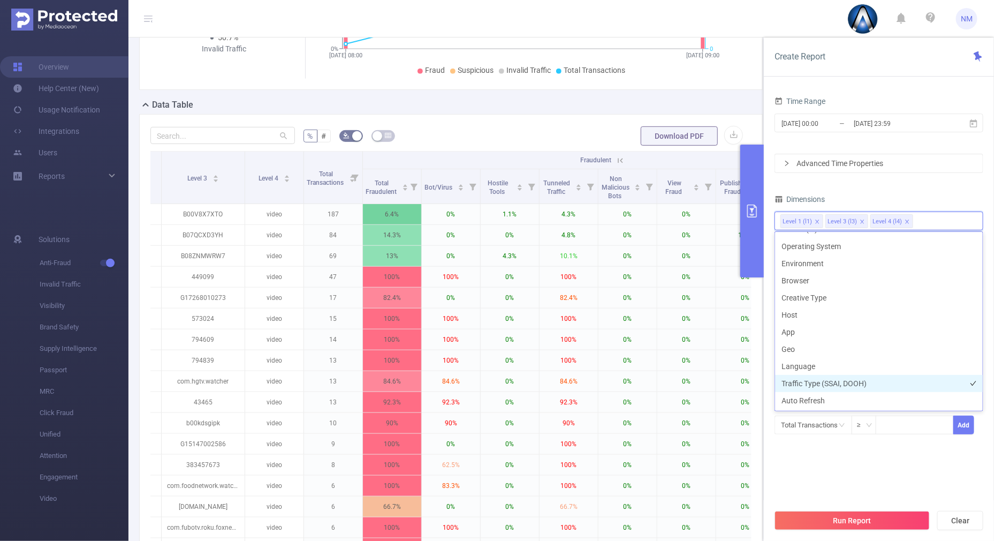
click at [856, 384] on li "Traffic Type (SSAI, DOOH)" at bounding box center [879, 383] width 208 height 17
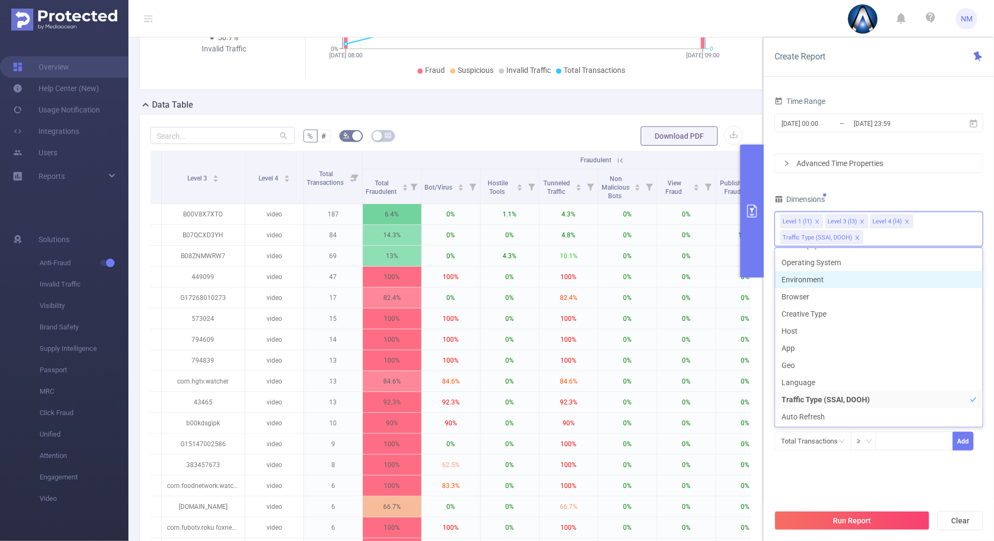
scroll to position [122, 0]
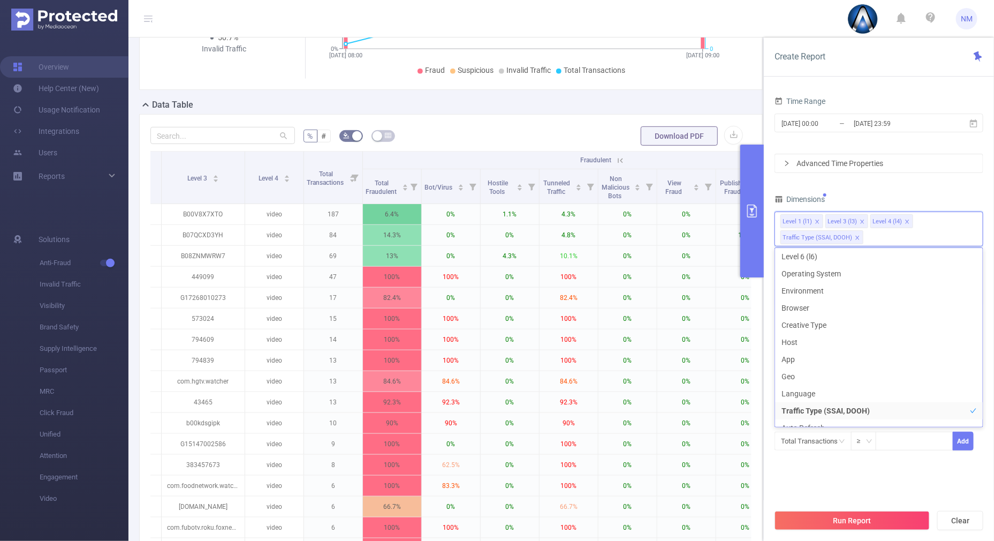
click at [896, 190] on div "Time Range [DATE] 00:00 _ [DATE] 23:59 Advanced Time Properties Dimensions Leve…" at bounding box center [879, 279] width 209 height 371
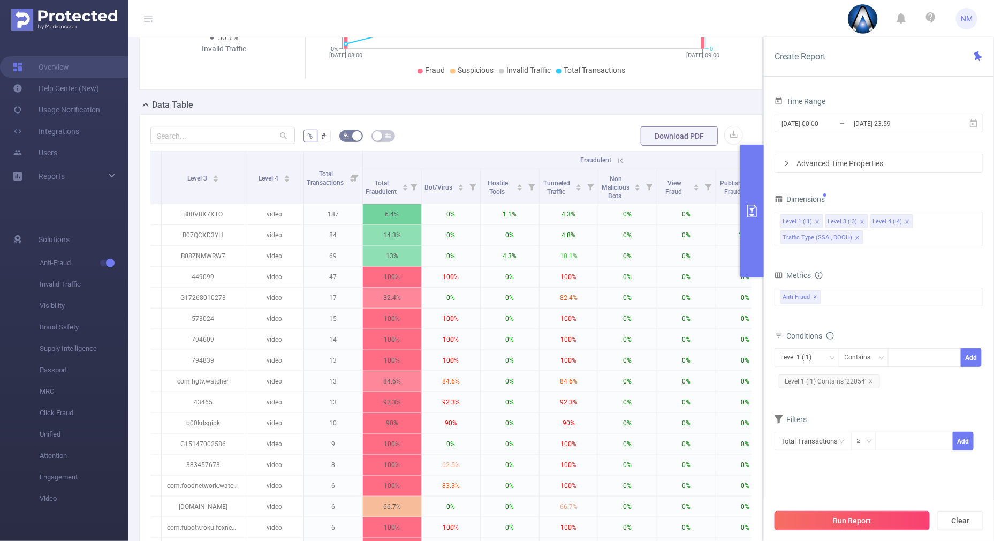
click at [886, 517] on button "Run Report" at bounding box center [852, 520] width 155 height 19
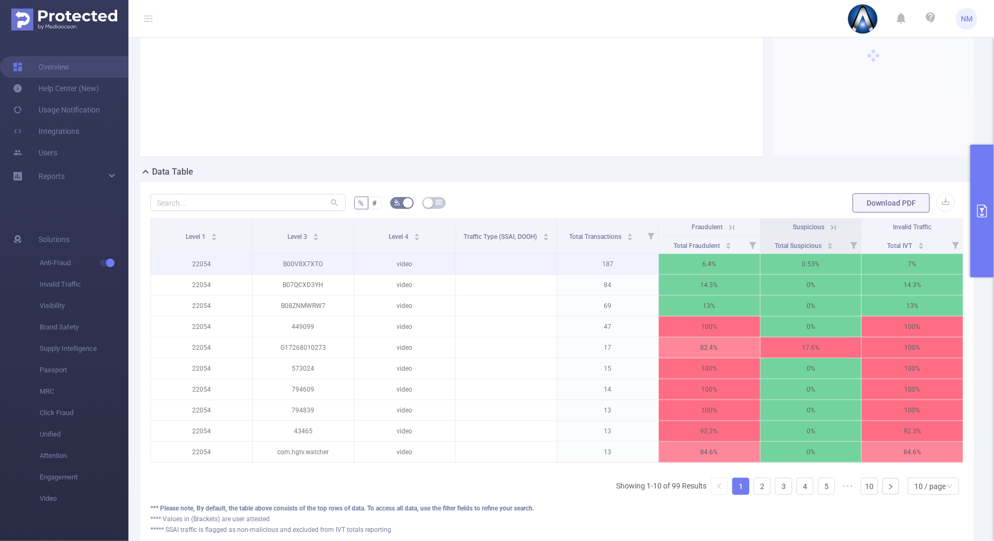
scroll to position [171, 0]
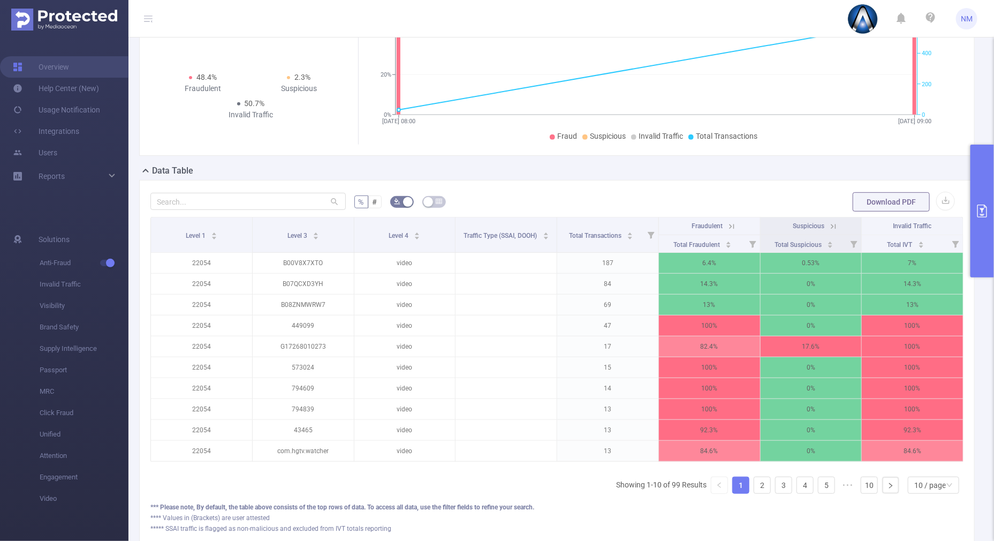
click at [729, 224] on icon at bounding box center [731, 226] width 5 height 5
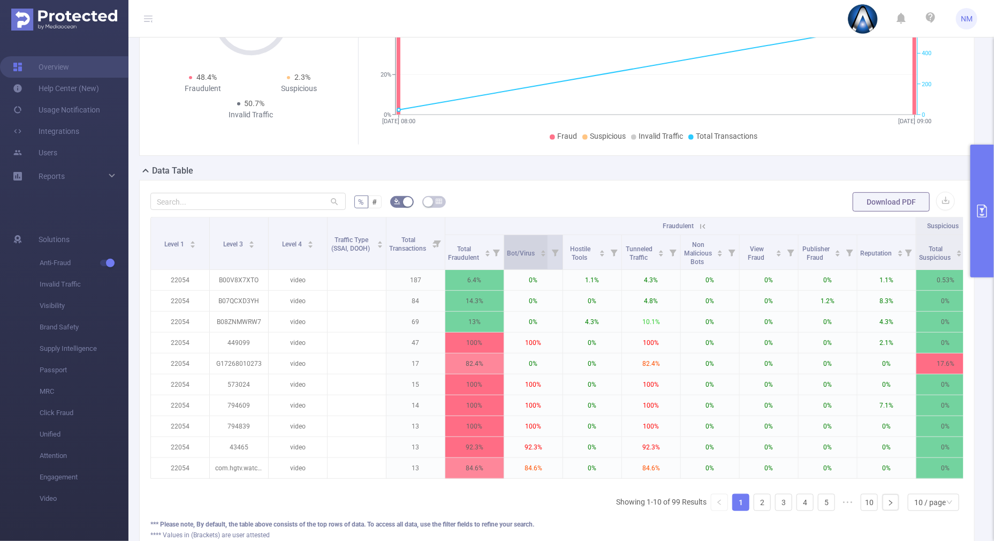
click at [541, 248] on icon "icon: caret-up" at bounding box center [543, 251] width 6 height 6
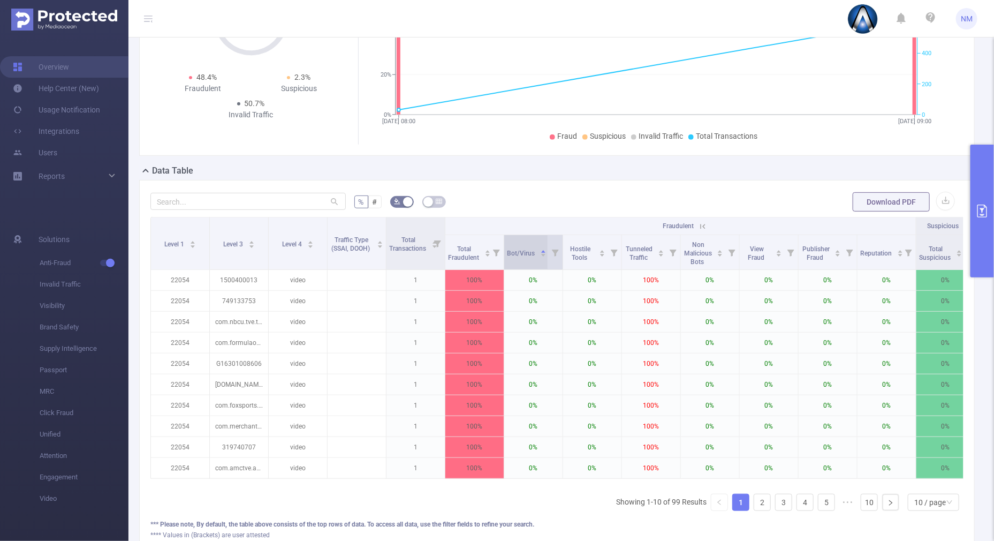
click at [542, 254] on icon "icon: caret-down" at bounding box center [543, 255] width 4 height 3
click at [925, 506] on div "10 / page" at bounding box center [931, 502] width 32 height 16
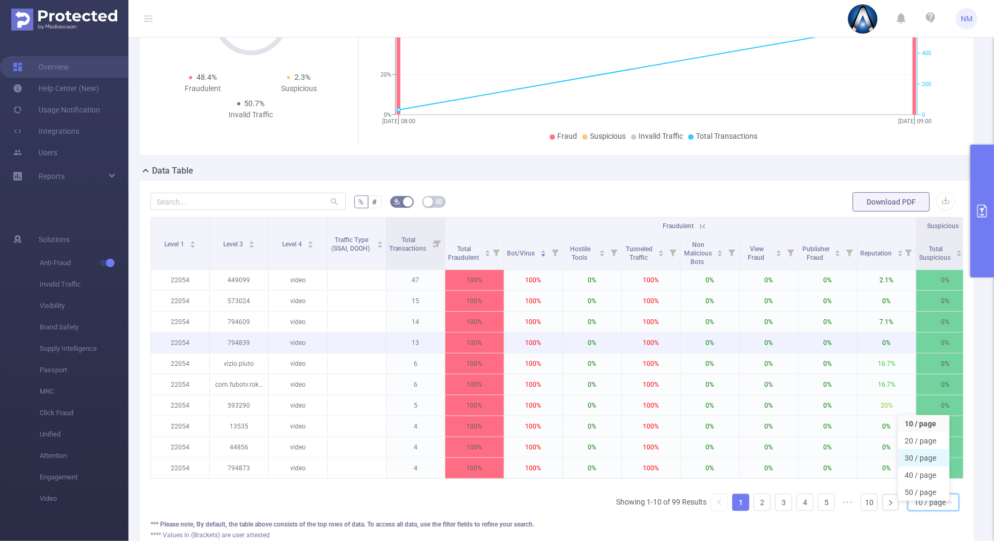
drag, startPoint x: 911, startPoint y: 456, endPoint x: 703, endPoint y: 334, distance: 241.4
click at [911, 456] on li "30 / page" at bounding box center [923, 457] width 51 height 17
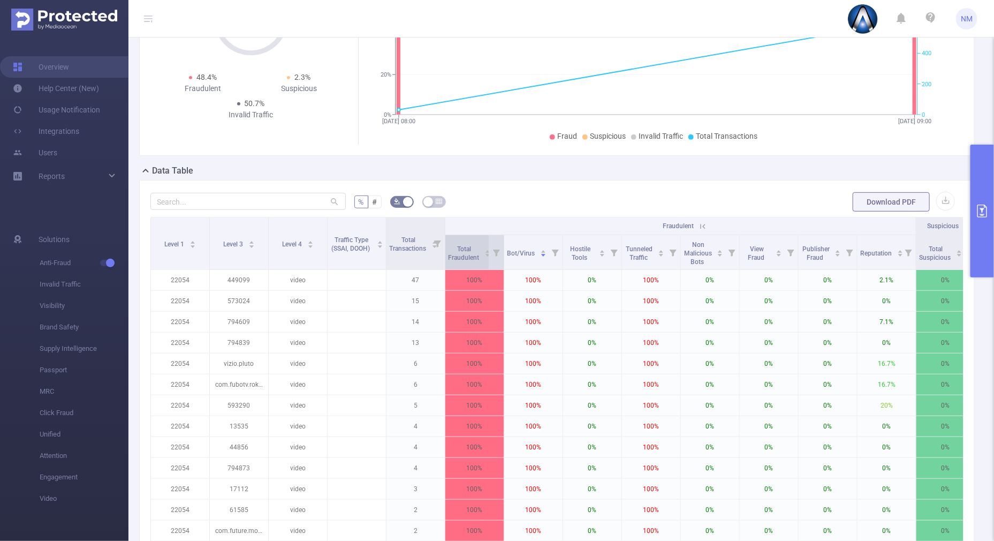
click at [486, 248] on icon "icon: caret-up" at bounding box center [488, 251] width 6 height 6
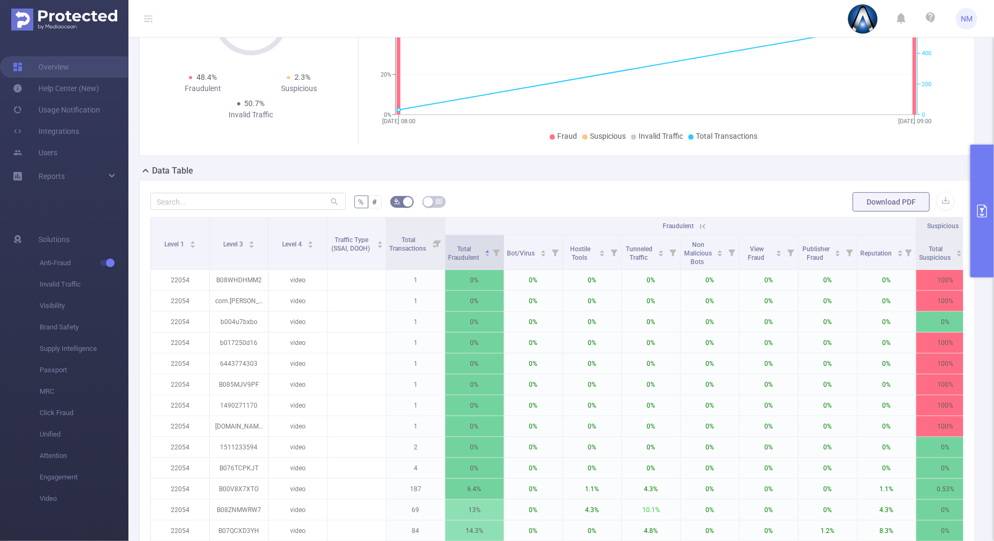
click at [489, 253] on icon at bounding box center [496, 252] width 15 height 34
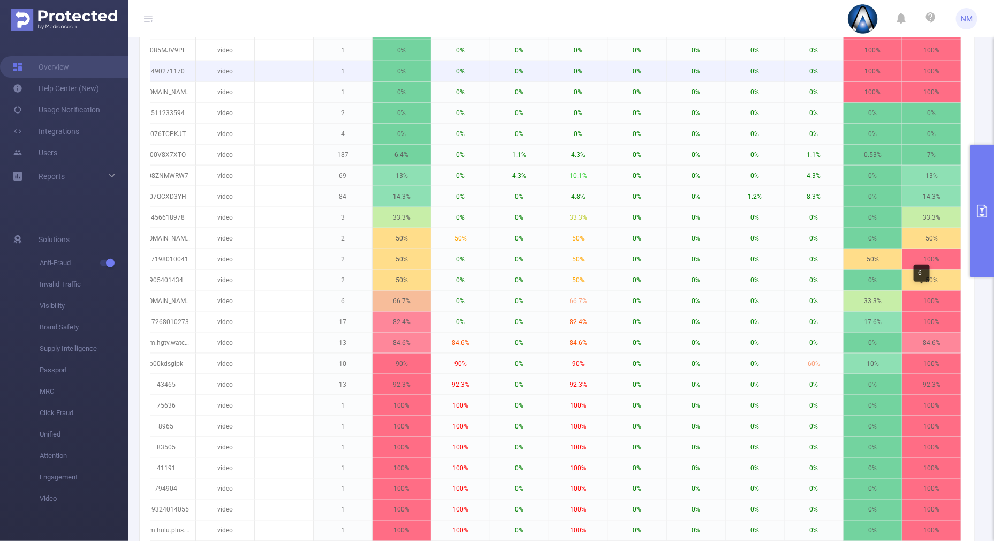
scroll to position [305, 0]
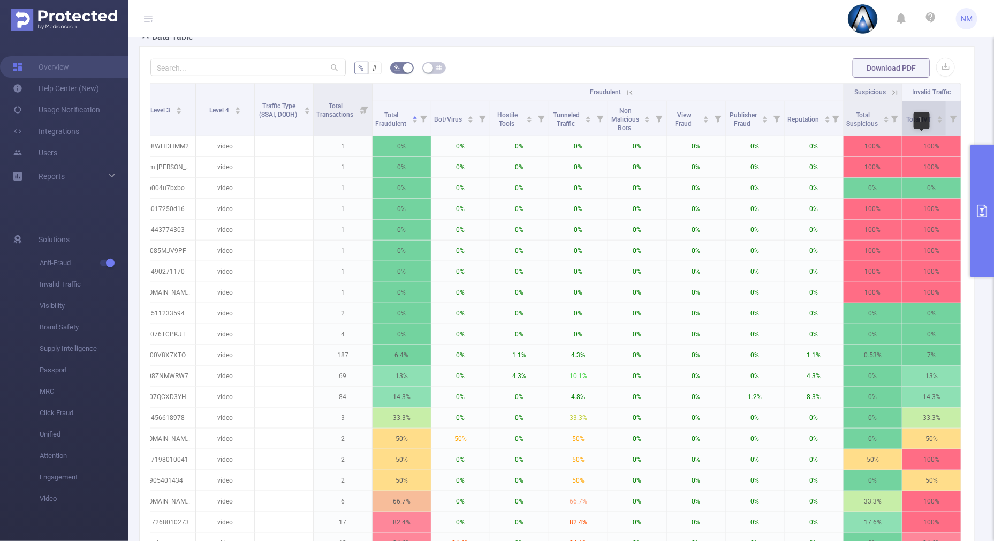
click at [938, 115] on icon "icon: caret-up" at bounding box center [941, 118] width 6 height 6
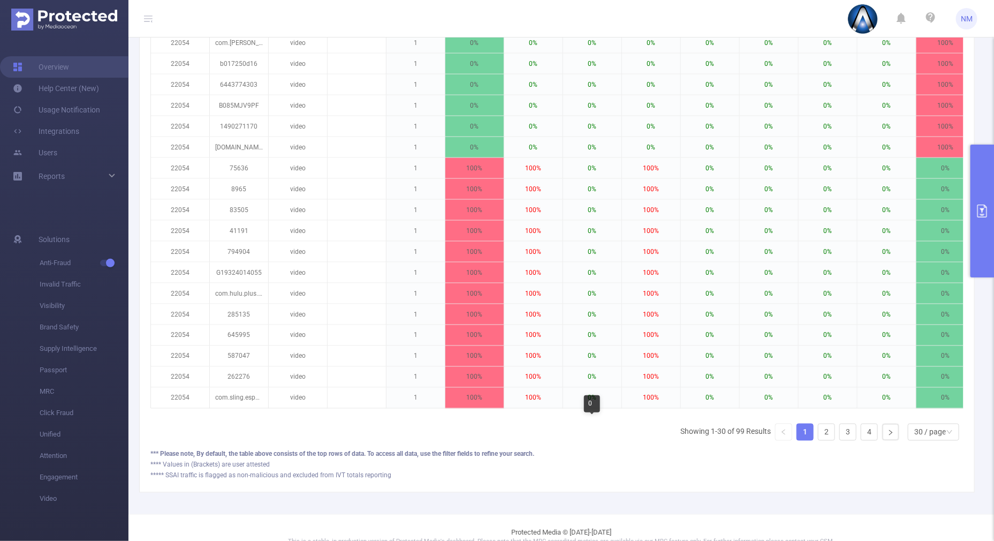
scroll to position [684, 0]
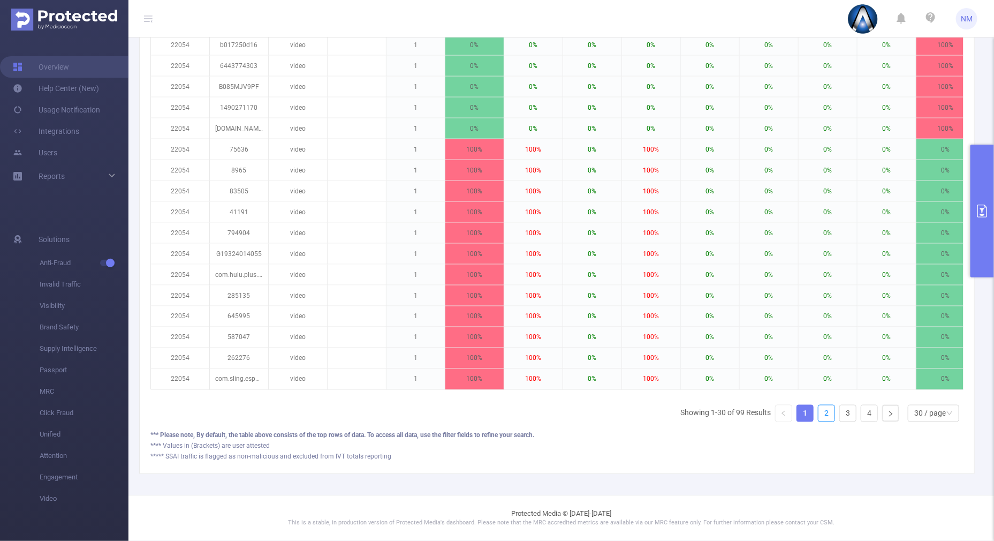
click at [822, 418] on link "2" at bounding box center [827, 413] width 16 height 16
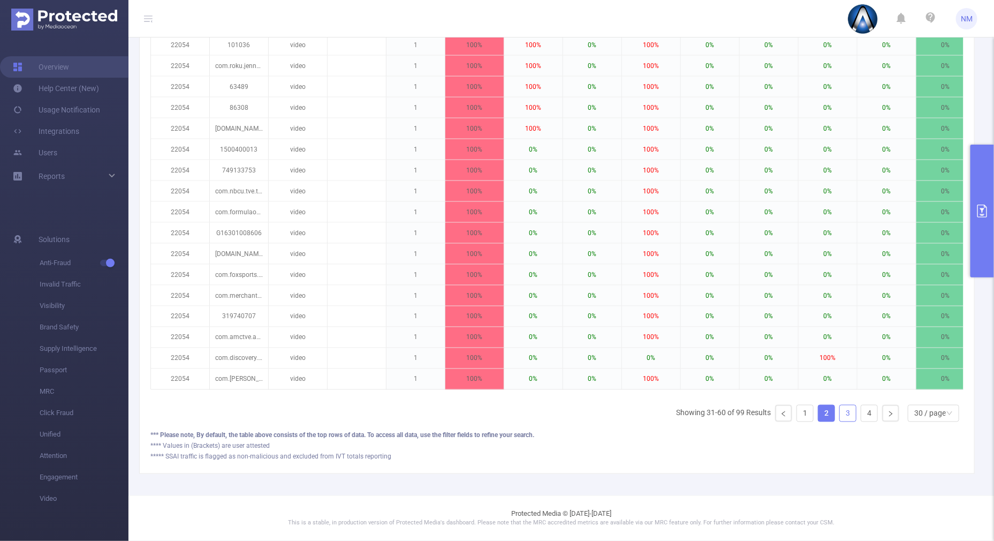
click at [840, 412] on link "3" at bounding box center [848, 413] width 16 height 16
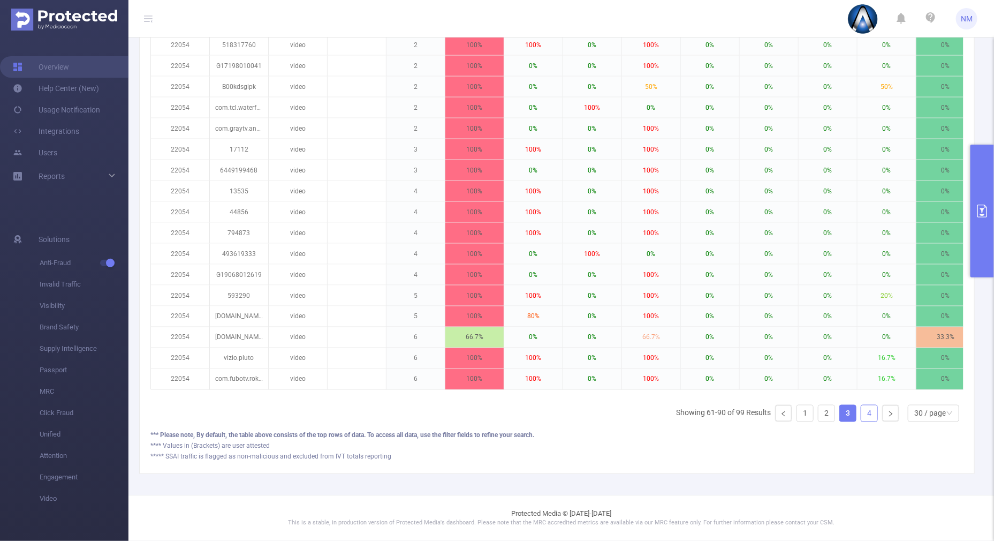
click at [861, 415] on link "4" at bounding box center [869, 413] width 16 height 16
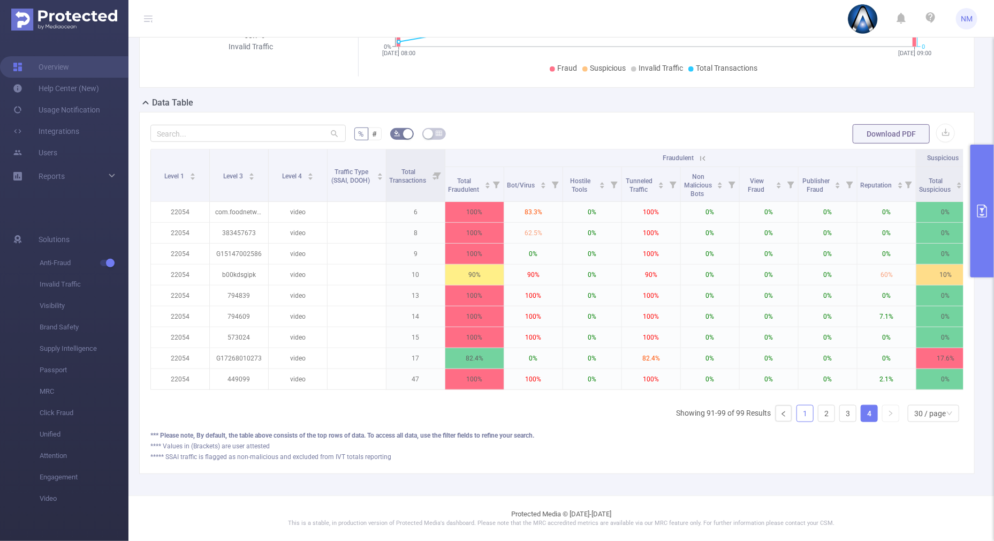
click at [797, 405] on link "1" at bounding box center [805, 413] width 16 height 16
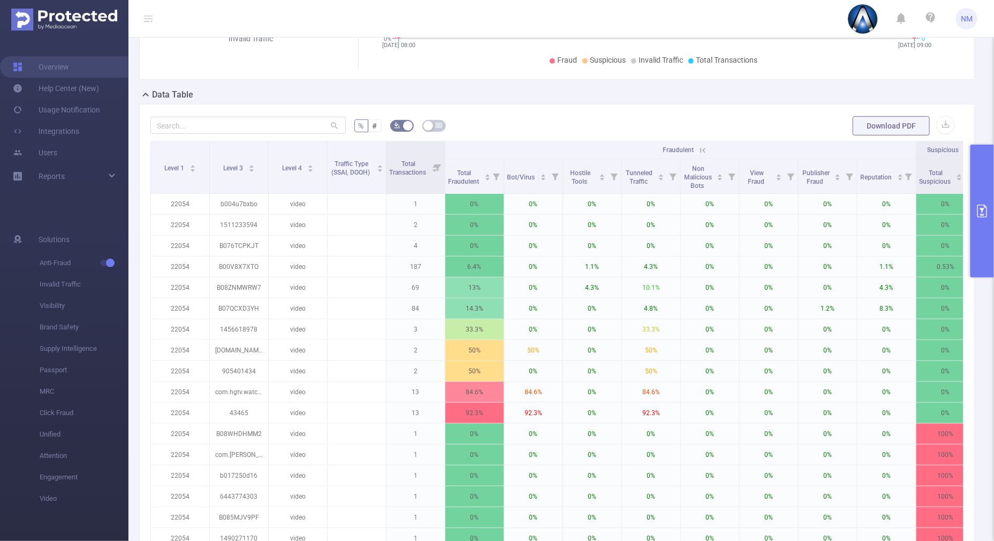
click at [989, 265] on button "primary" at bounding box center [983, 211] width 24 height 133
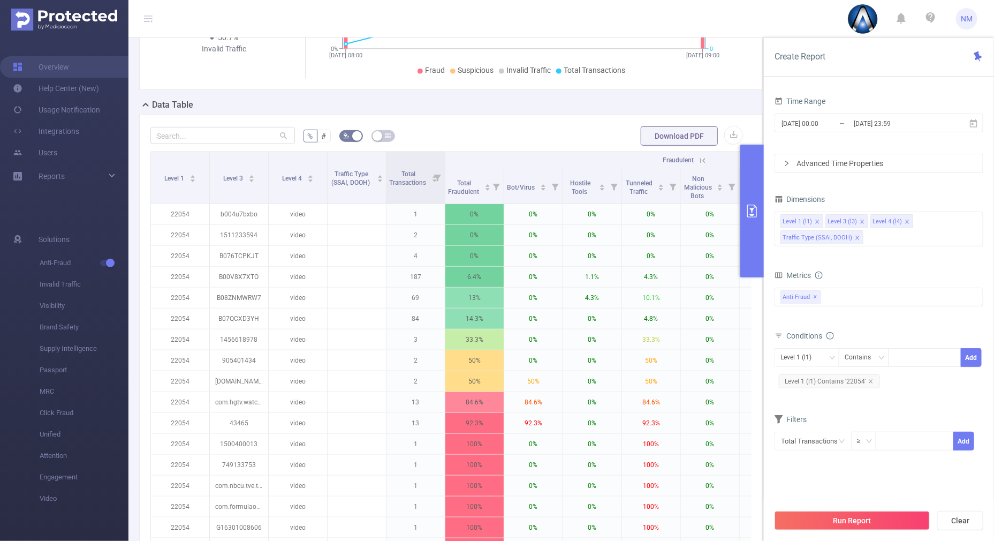
click at [855, 236] on icon "icon: close" at bounding box center [857, 237] width 5 height 5
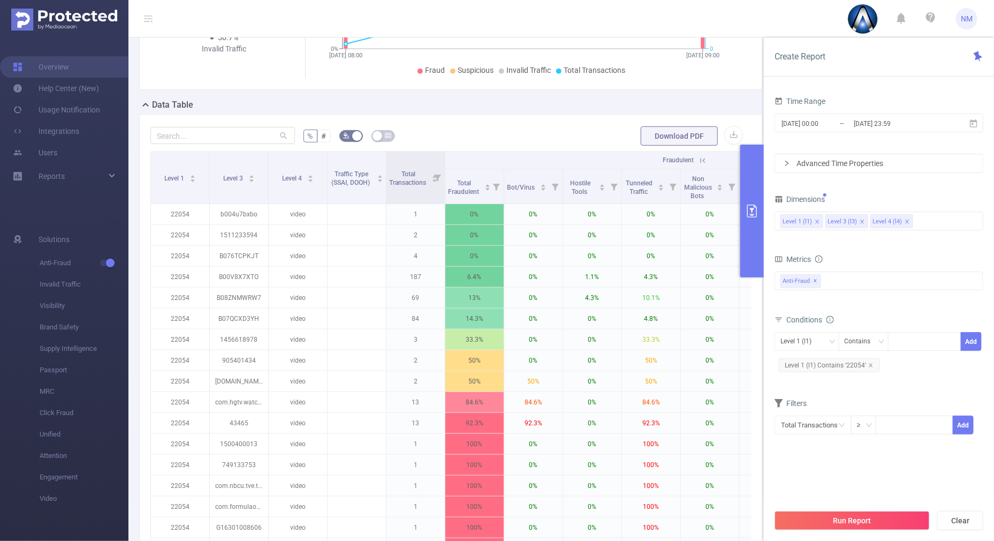
click at [900, 182] on div "Time Range [DATE] 00:00 _ [DATE] 23:59 Advanced Time Properties Dimensions Leve…" at bounding box center [879, 271] width 209 height 354
click at [832, 522] on button "Run Report" at bounding box center [852, 520] width 155 height 19
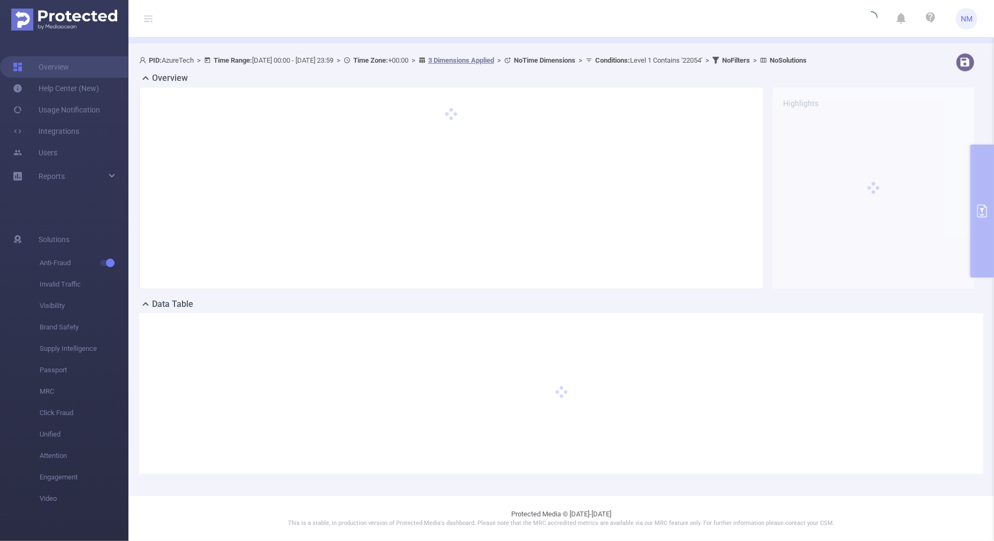
scroll to position [37, 0]
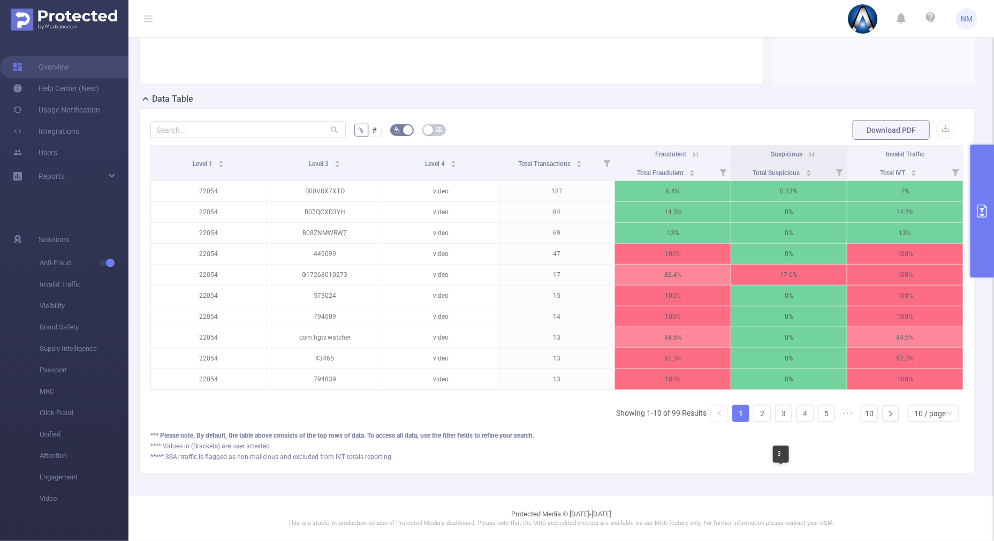
scroll to position [251, 0]
click at [927, 407] on div "10 / page" at bounding box center [931, 413] width 32 height 16
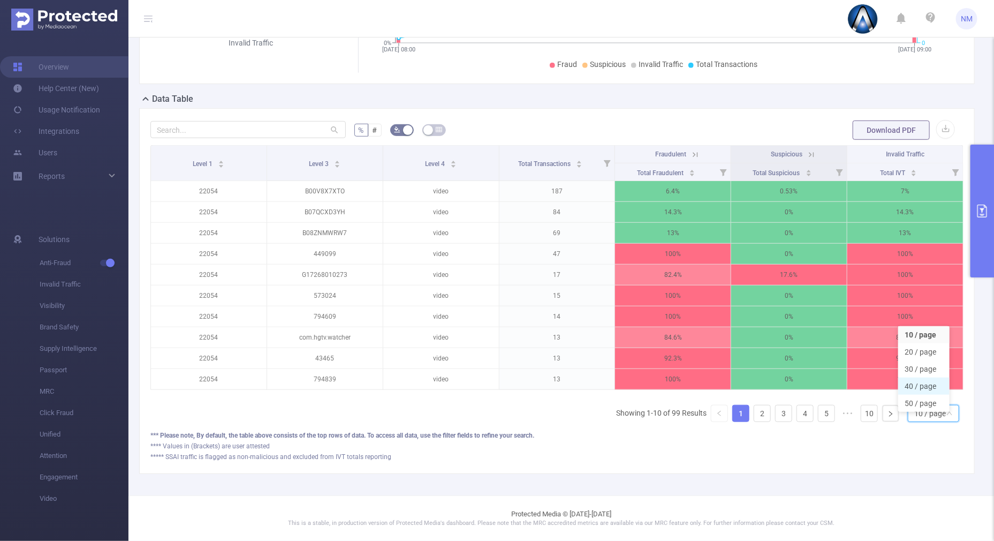
click at [924, 377] on li "40 / page" at bounding box center [923, 385] width 51 height 17
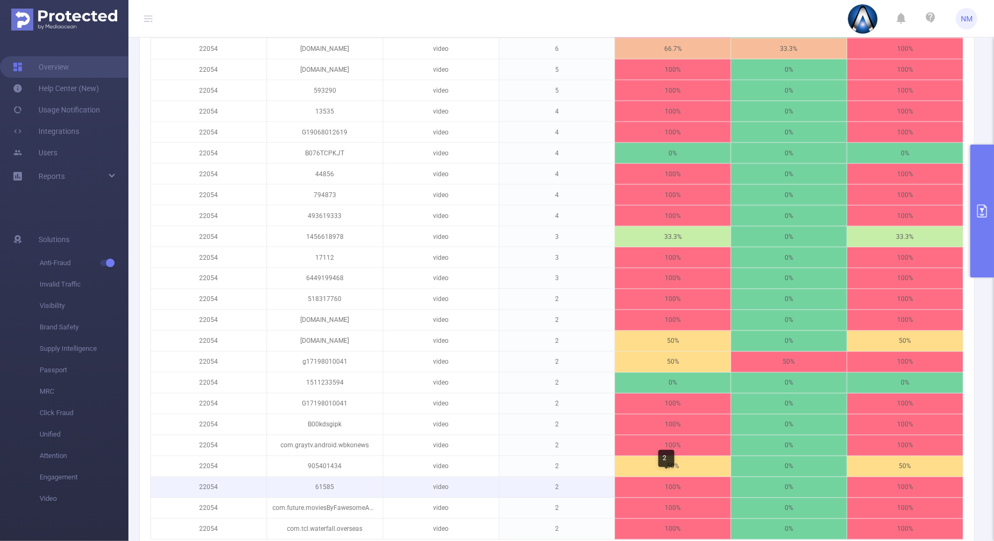
scroll to position [875, 0]
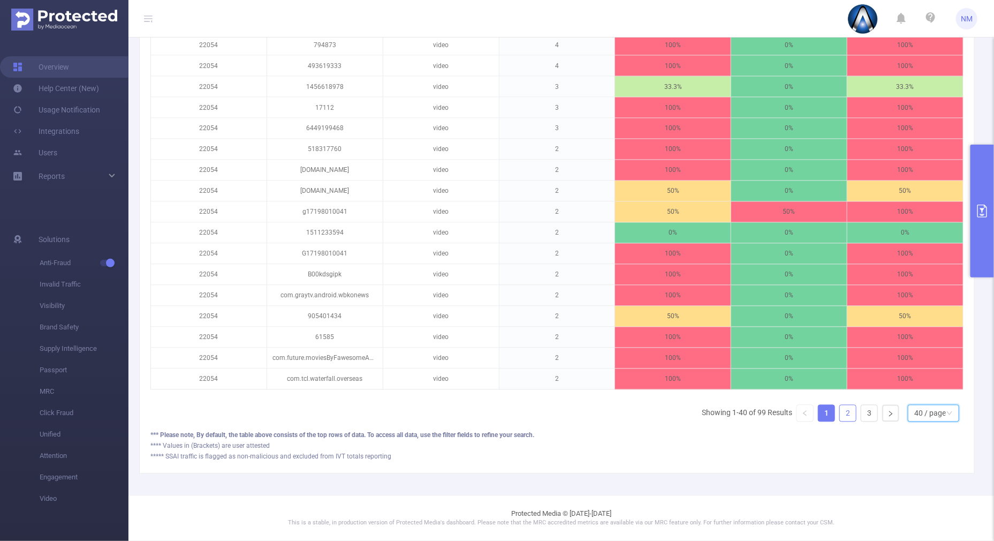
click at [841, 413] on link "2" at bounding box center [848, 413] width 16 height 16
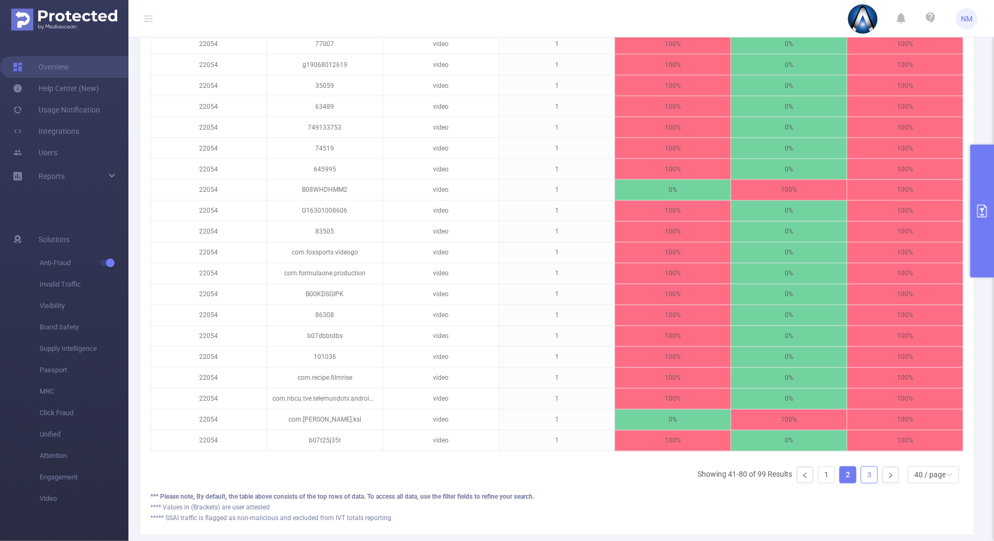
click at [861, 483] on link "3" at bounding box center [869, 475] width 16 height 16
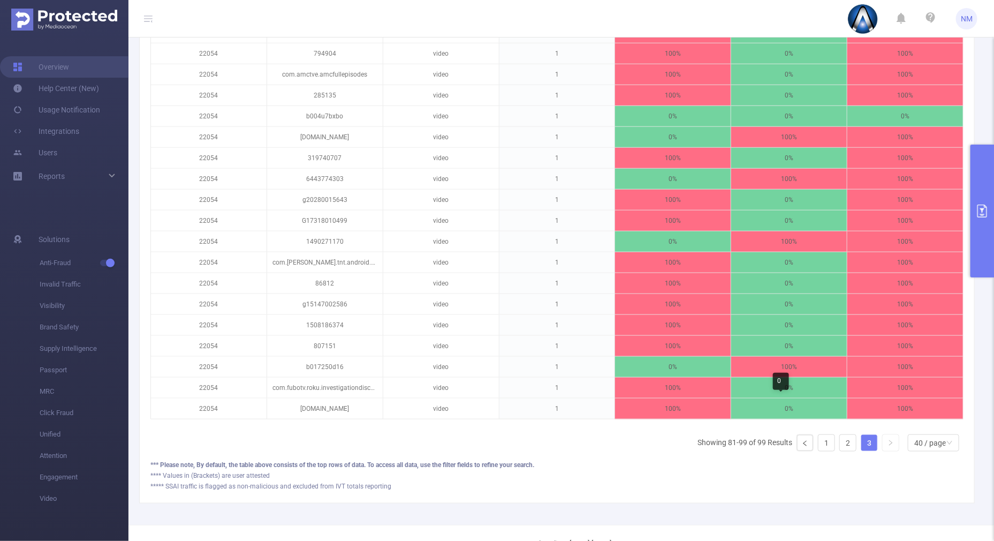
scroll to position [439, 0]
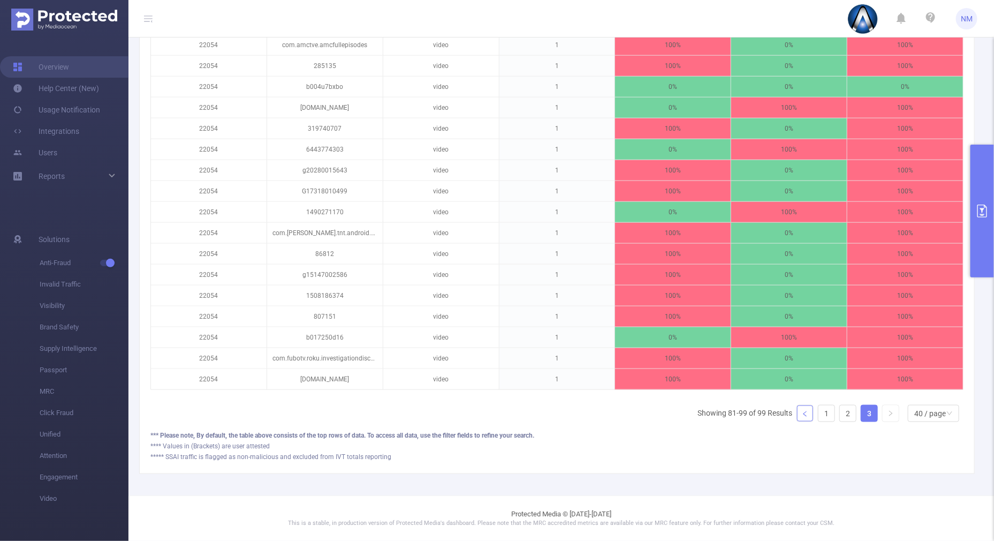
click at [800, 416] on link at bounding box center [805, 413] width 16 height 16
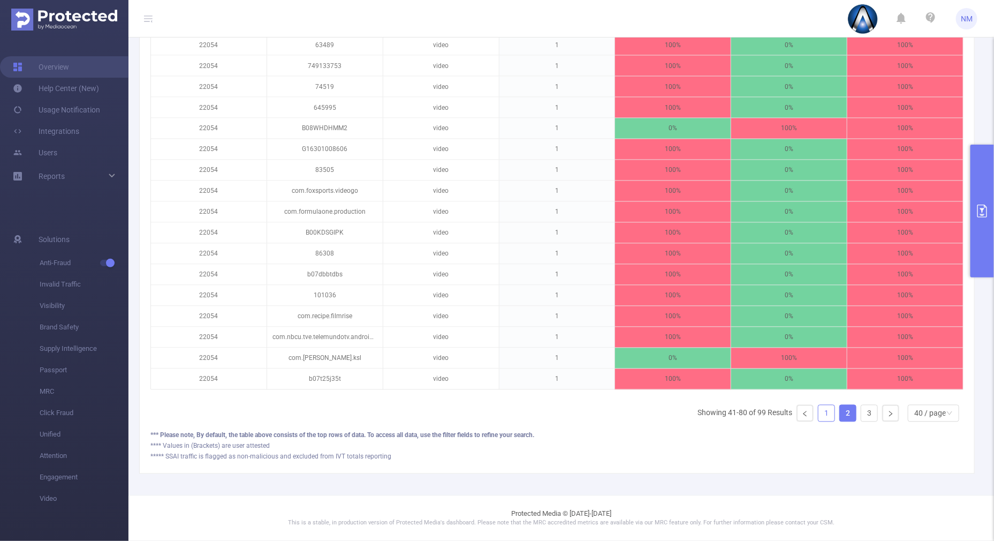
click at [819, 414] on link "1" at bounding box center [827, 413] width 16 height 16
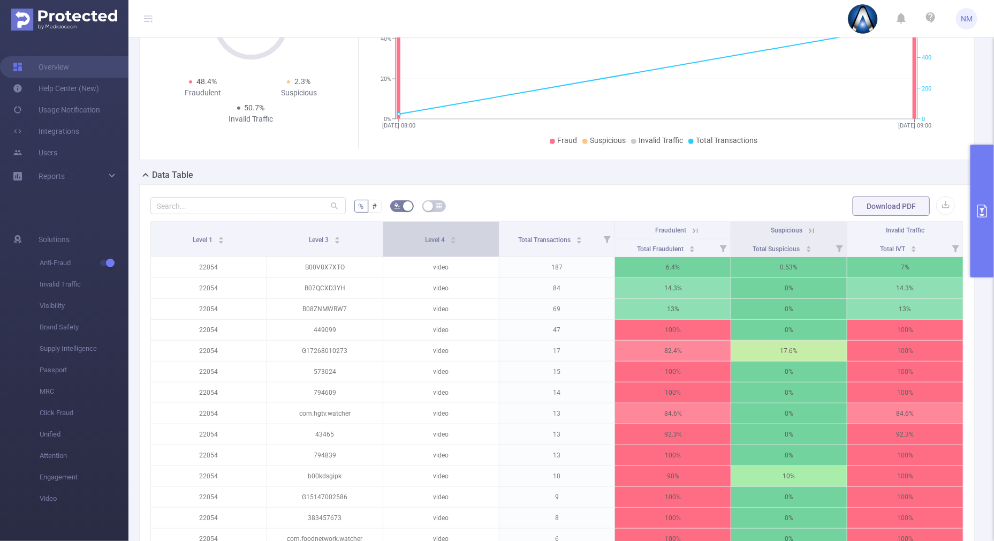
scroll to position [267, 0]
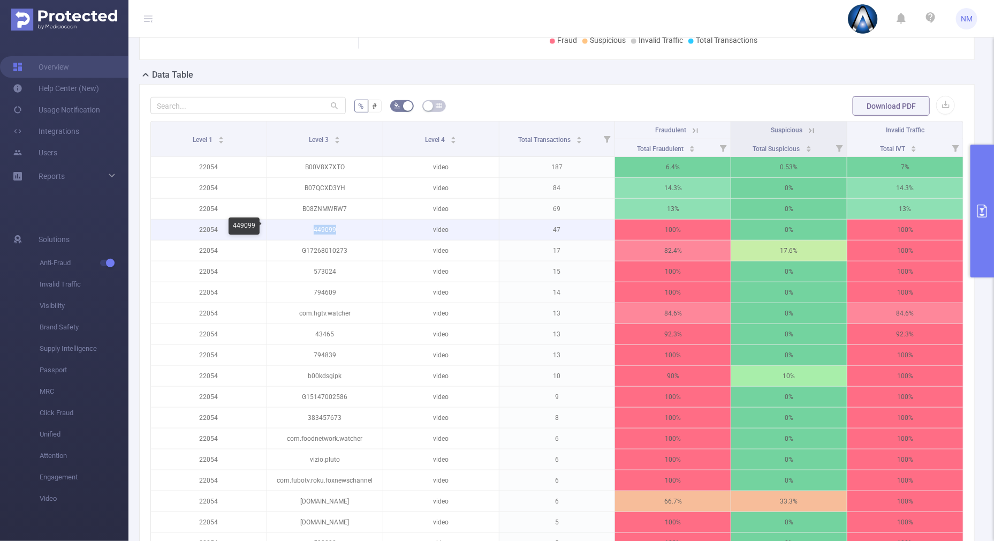
drag, startPoint x: 343, startPoint y: 227, endPoint x: 297, endPoint y: 223, distance: 45.7
click at [297, 223] on p "449099" at bounding box center [325, 230] width 116 height 20
copy p "449099"
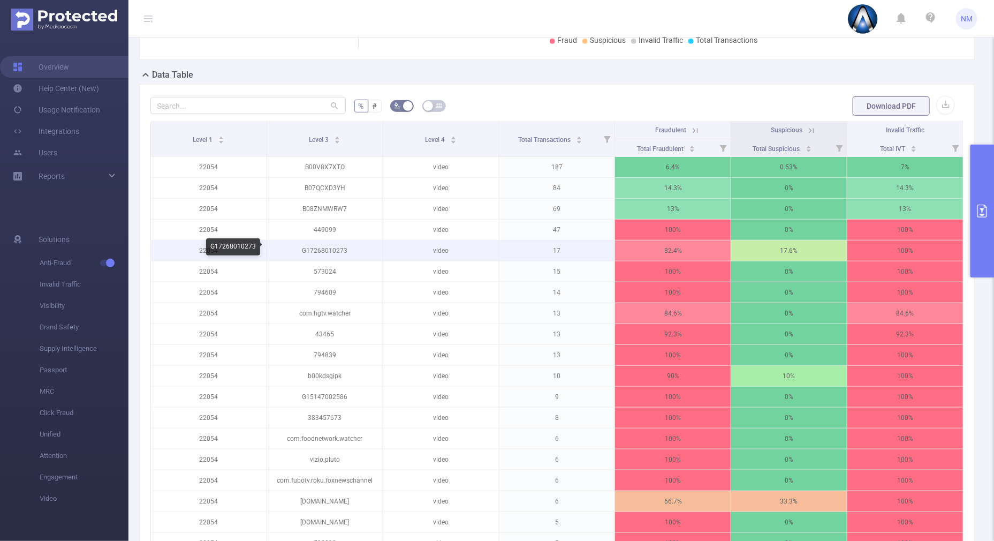
click at [355, 251] on p "G17268010273" at bounding box center [325, 250] width 116 height 20
drag, startPoint x: 351, startPoint y: 246, endPoint x: 298, endPoint y: 249, distance: 53.1
click at [298, 249] on p "G17268010273" at bounding box center [325, 250] width 116 height 20
copy p "G17268010273"
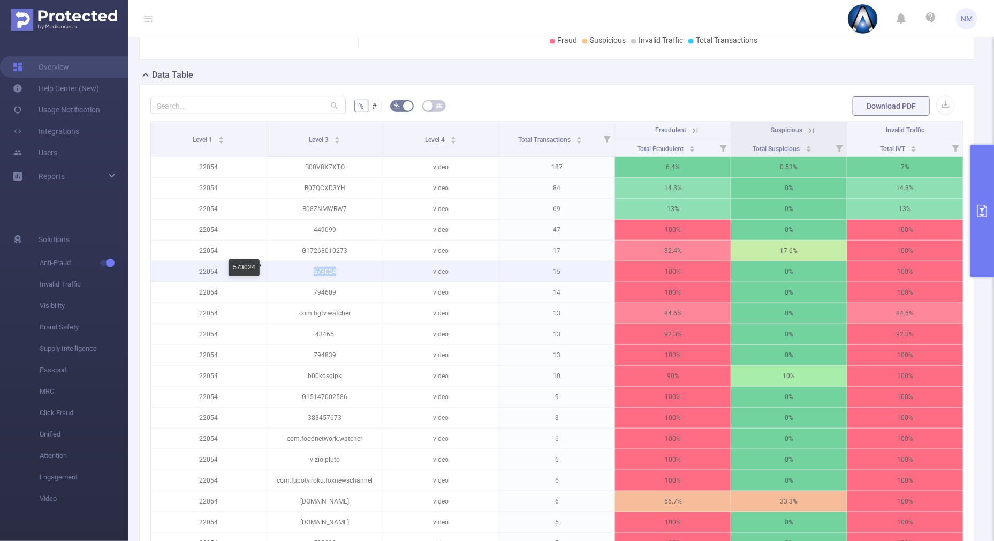
drag, startPoint x: 336, startPoint y: 271, endPoint x: 302, endPoint y: 272, distance: 34.3
click at [302, 272] on p "573024" at bounding box center [325, 271] width 116 height 20
copy p "573024"
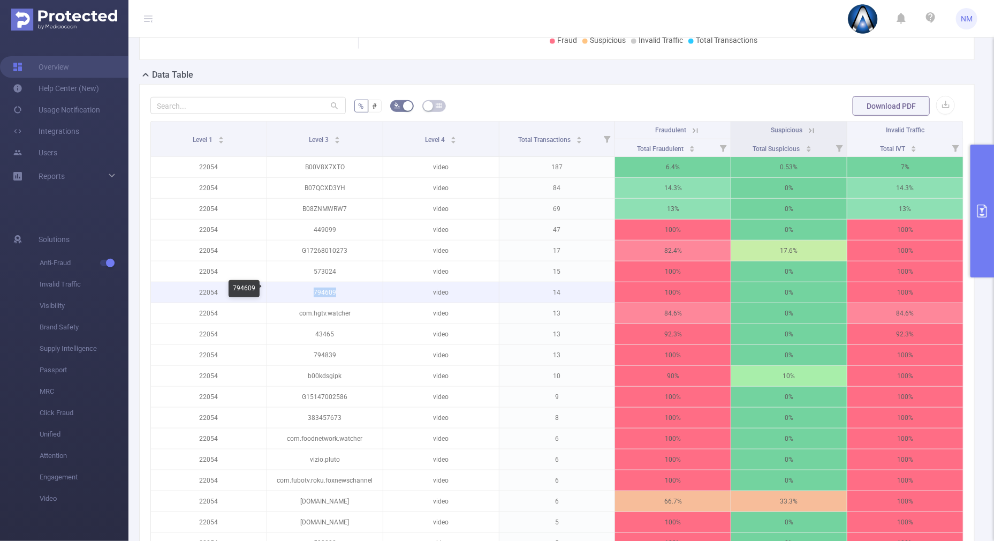
drag, startPoint x: 340, startPoint y: 291, endPoint x: 308, endPoint y: 294, distance: 32.3
click at [308, 294] on p "794609" at bounding box center [325, 292] width 116 height 20
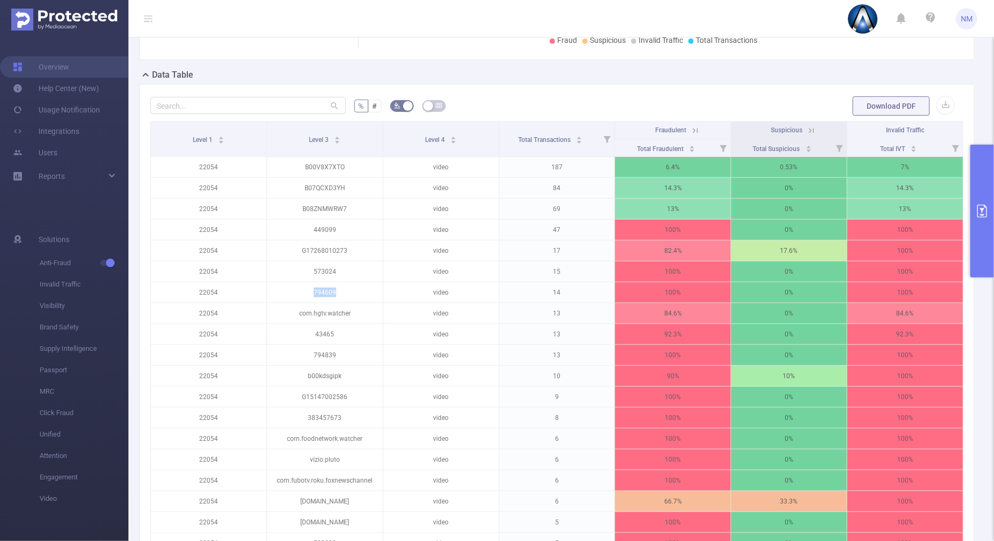
copy p "794609"
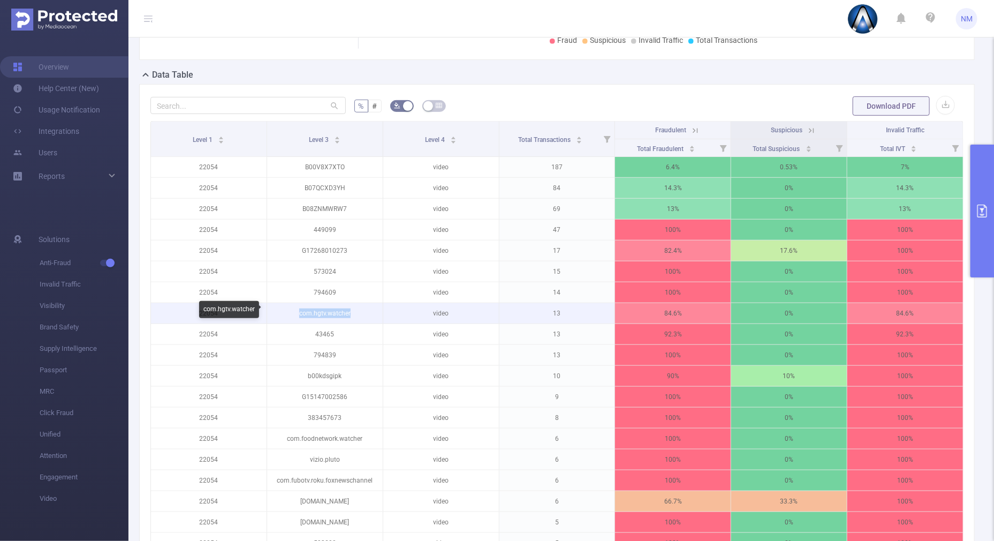
drag, startPoint x: 353, startPoint y: 311, endPoint x: 296, endPoint y: 314, distance: 57.9
click at [296, 314] on p "com.hgtv.watcher" at bounding box center [325, 313] width 116 height 20
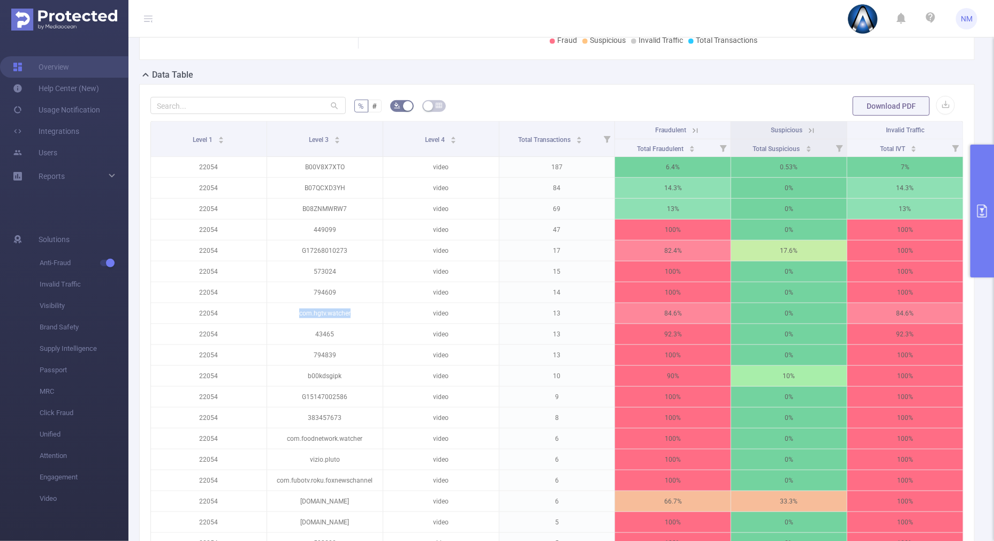
copy p "com.hgtv.watcher"
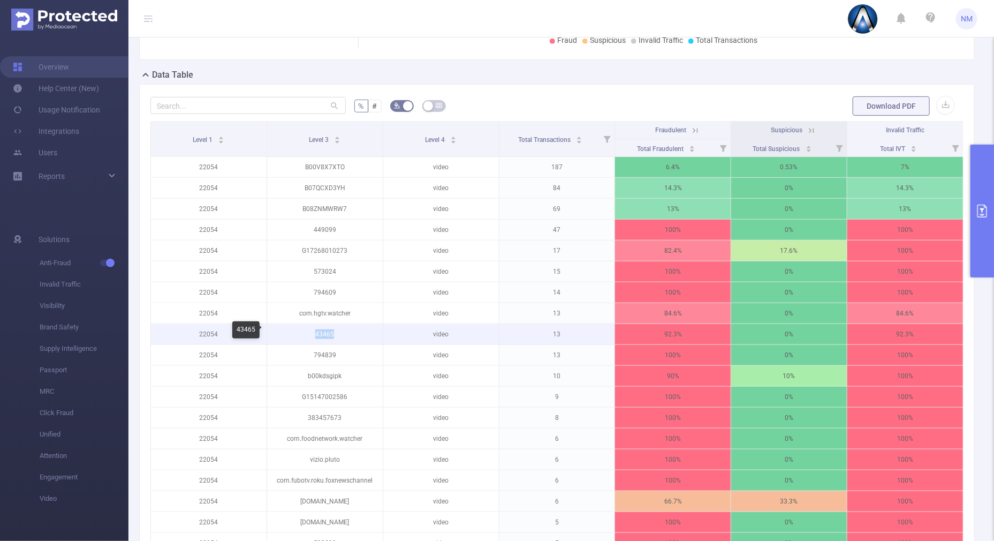
drag, startPoint x: 340, startPoint y: 330, endPoint x: 311, endPoint y: 332, distance: 29.6
click at [311, 332] on p "43465" at bounding box center [325, 334] width 116 height 20
copy p "43465"
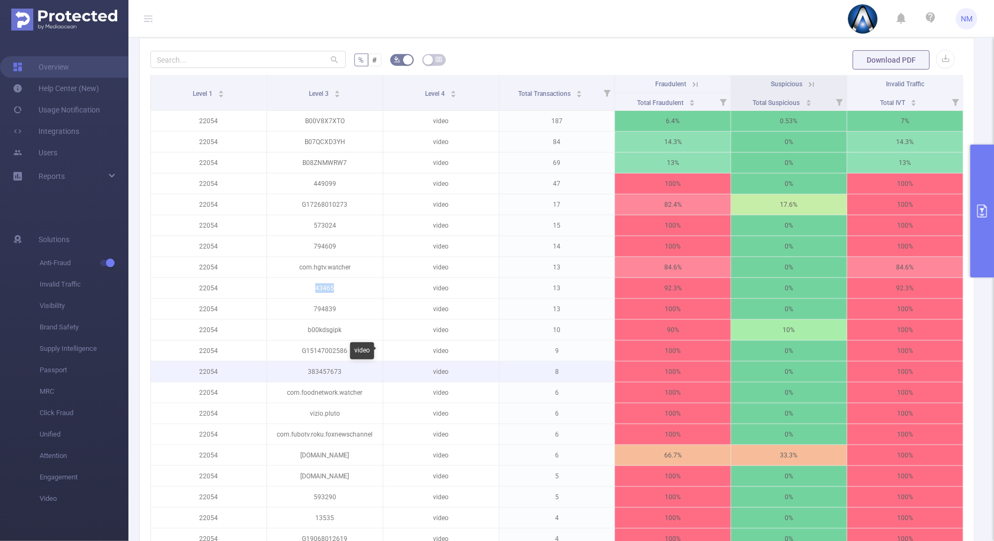
scroll to position [335, 0]
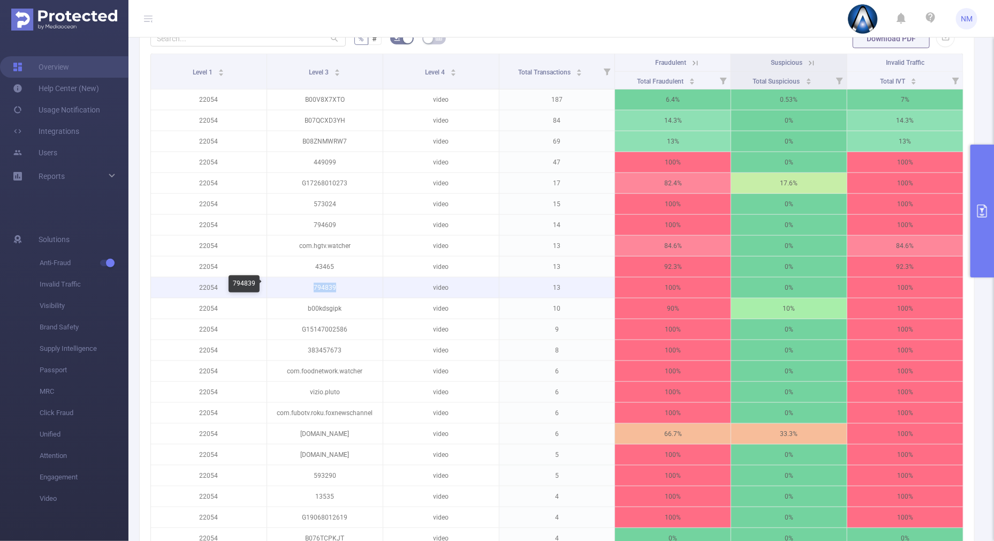
drag, startPoint x: 341, startPoint y: 284, endPoint x: 304, endPoint y: 285, distance: 36.4
click at [304, 285] on p "794839" at bounding box center [325, 287] width 116 height 20
copy p "794839"
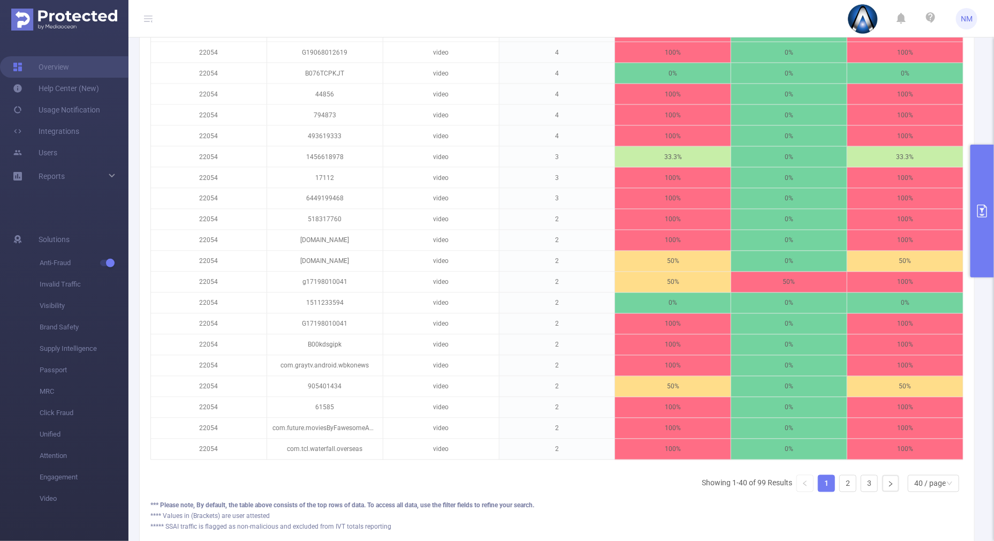
scroll to position [875, 0]
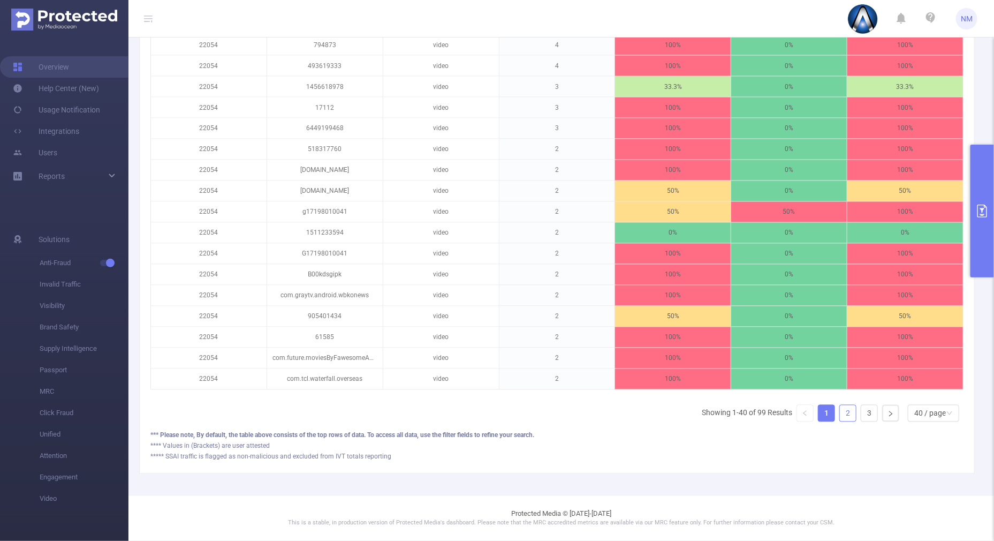
click at [843, 417] on link "2" at bounding box center [848, 413] width 16 height 16
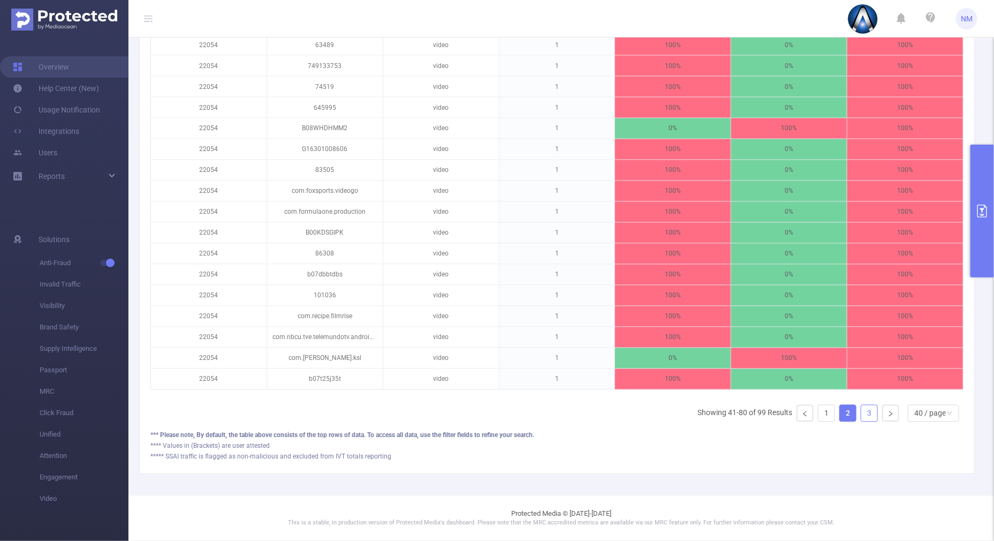
click at [861, 416] on link "3" at bounding box center [869, 413] width 16 height 16
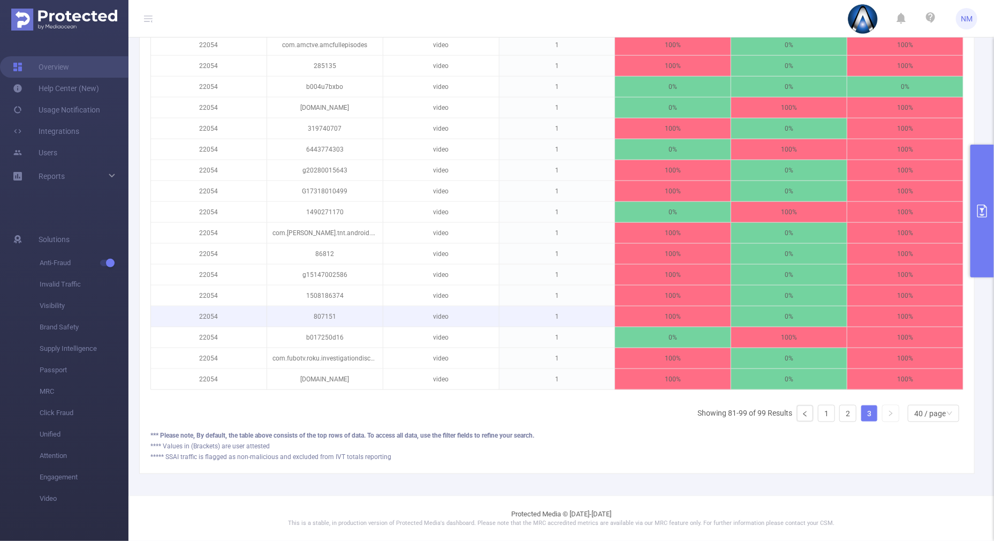
scroll to position [238, 0]
